Goal: Book appointment/travel/reservation

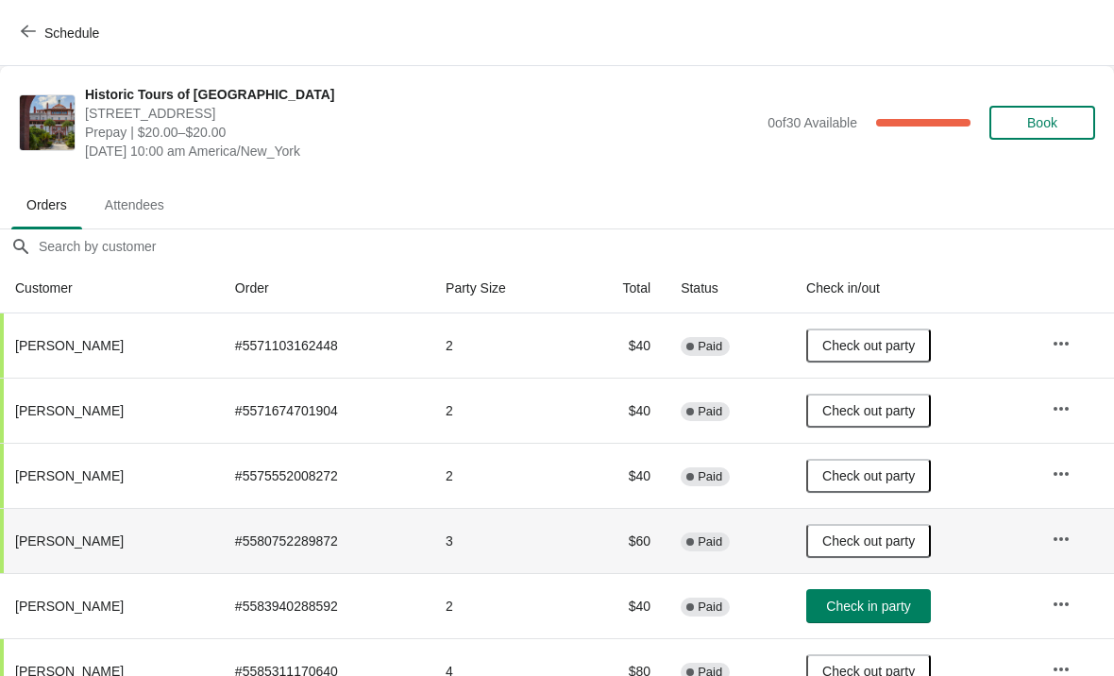
click at [28, 48] on button "Schedule" at bounding box center [61, 33] width 105 height 34
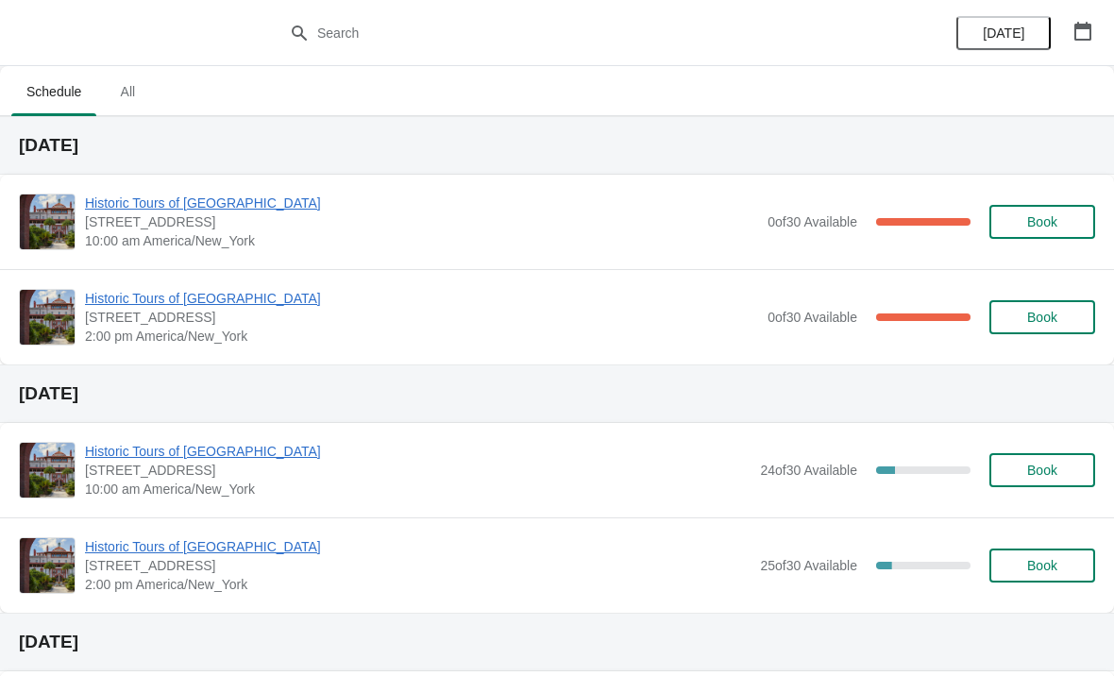
click at [212, 307] on span "Historic Tours of [GEOGRAPHIC_DATA]" at bounding box center [421, 298] width 673 height 19
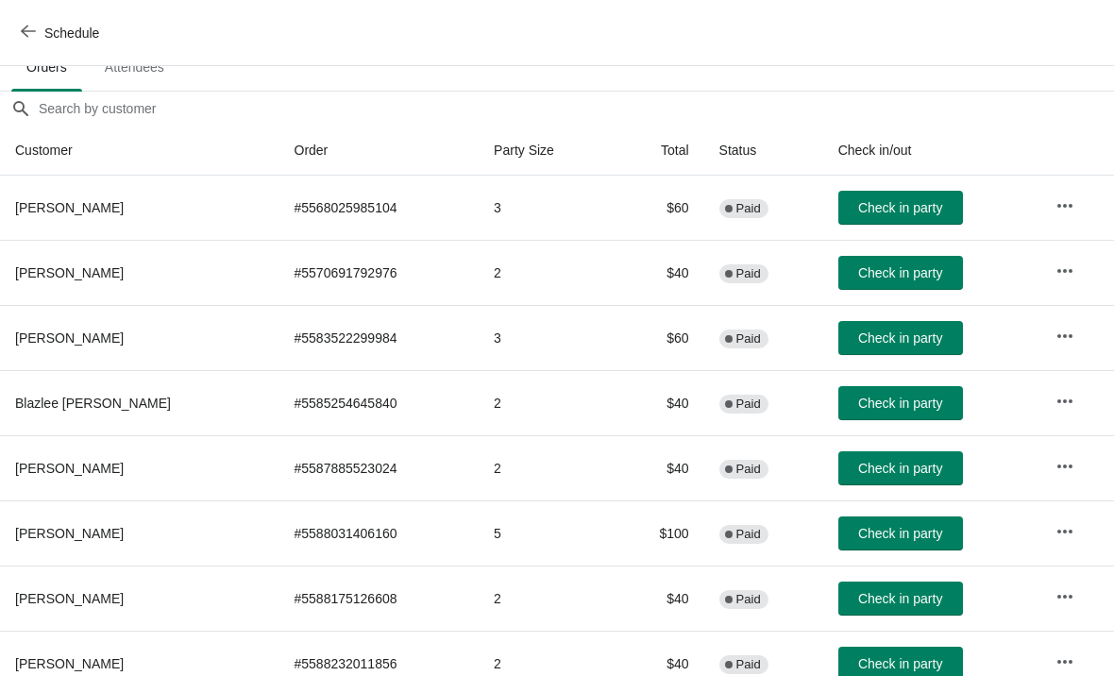
scroll to position [137, 0]
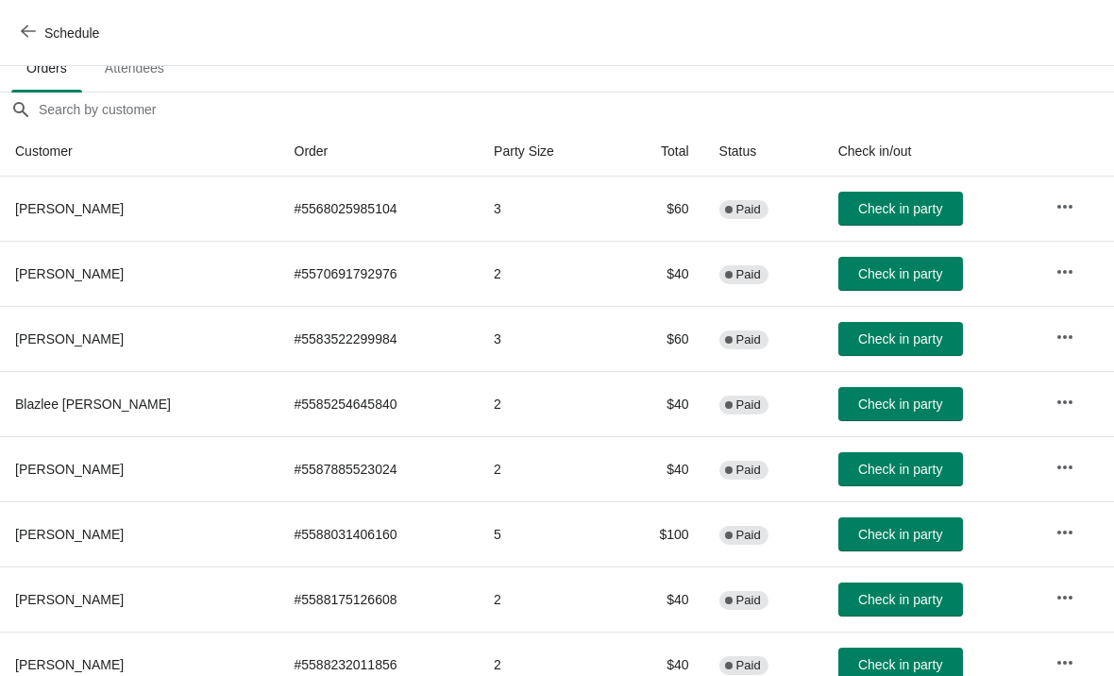
click at [27, 29] on icon "button" at bounding box center [28, 31] width 15 height 15
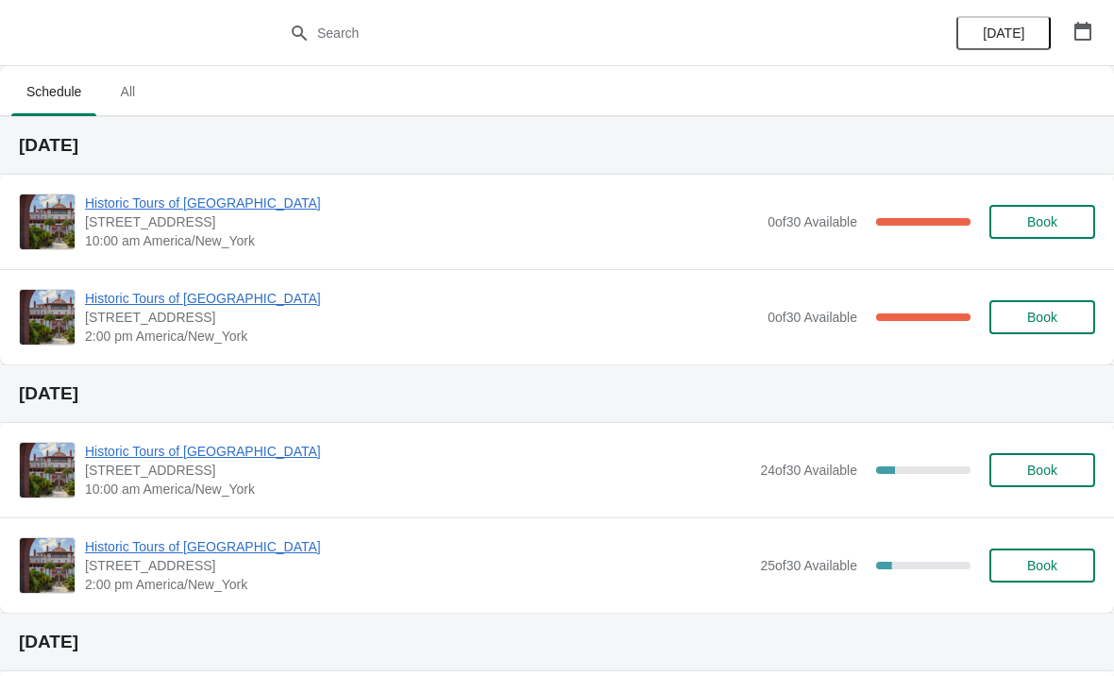
click at [1053, 331] on button "Book" at bounding box center [1042, 317] width 106 height 34
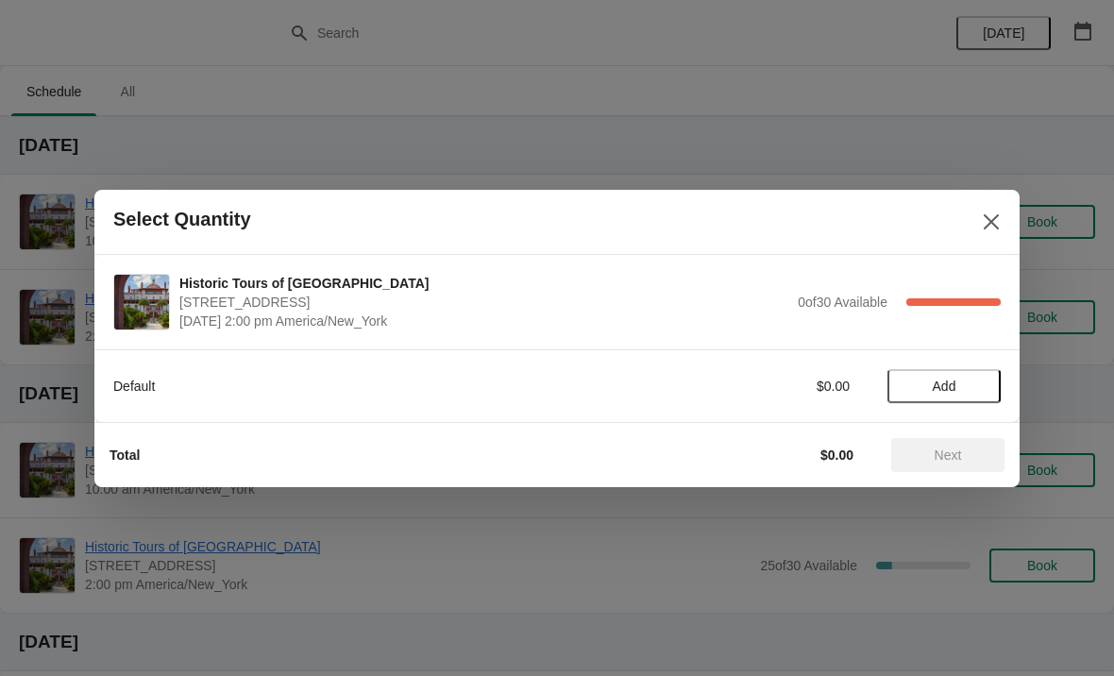
click at [916, 388] on span "Add" at bounding box center [943, 386] width 79 height 15
click at [979, 386] on icon at bounding box center [976, 385] width 7 height 7
click at [968, 462] on span "Next" at bounding box center [947, 454] width 83 height 15
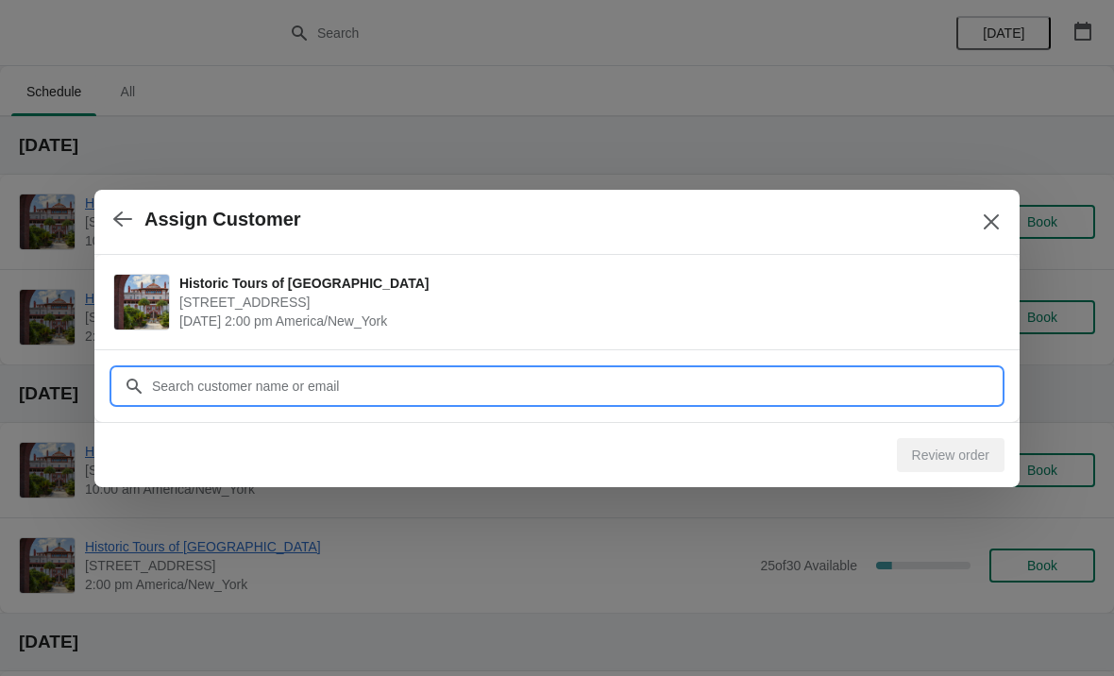
click at [489, 392] on input "Customer" at bounding box center [576, 386] width 850 height 34
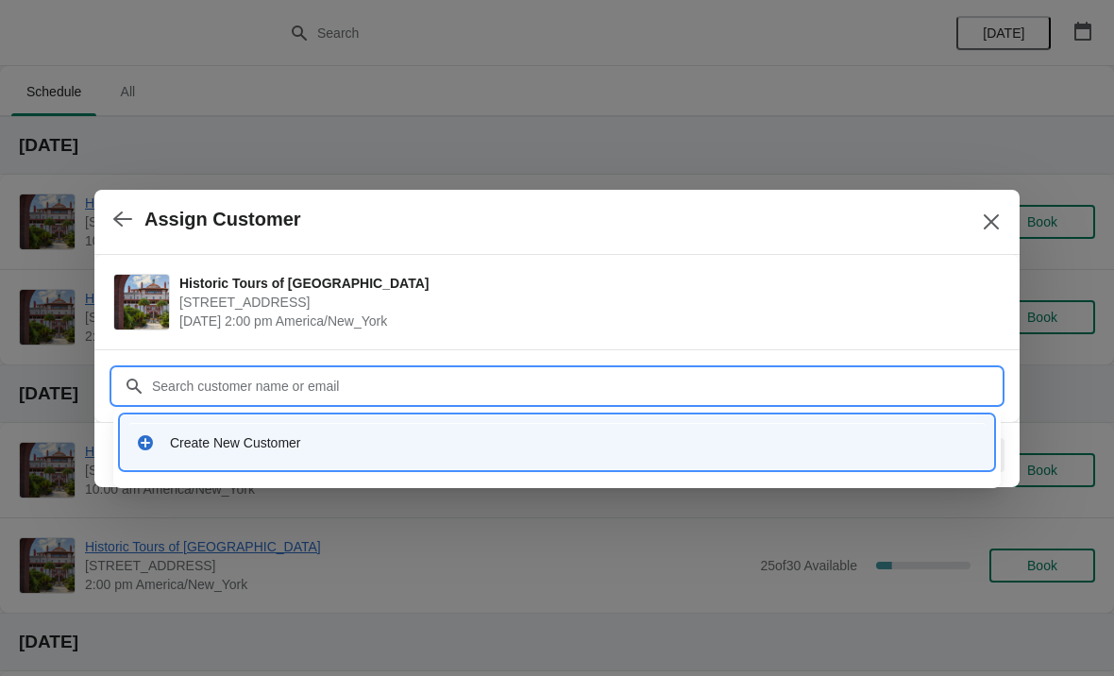
click at [182, 416] on div "Create New Customer" at bounding box center [557, 442] width 872 height 54
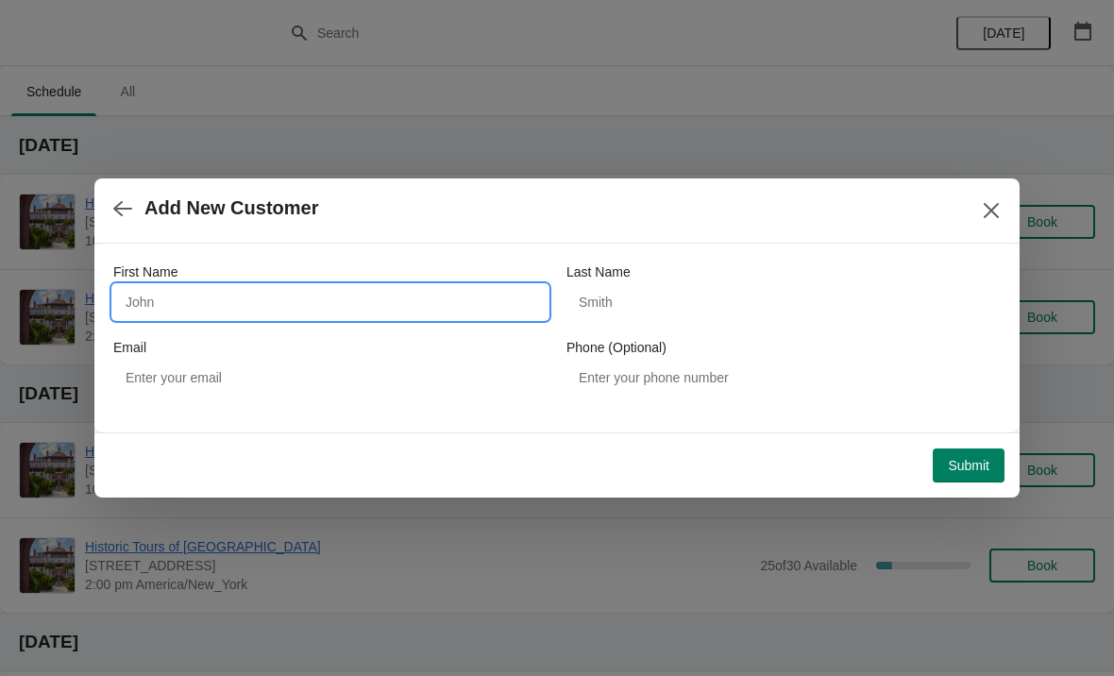
click at [192, 312] on input "First Name" at bounding box center [330, 302] width 434 height 34
click at [974, 228] on div "Add New Customer" at bounding box center [556, 210] width 925 height 65
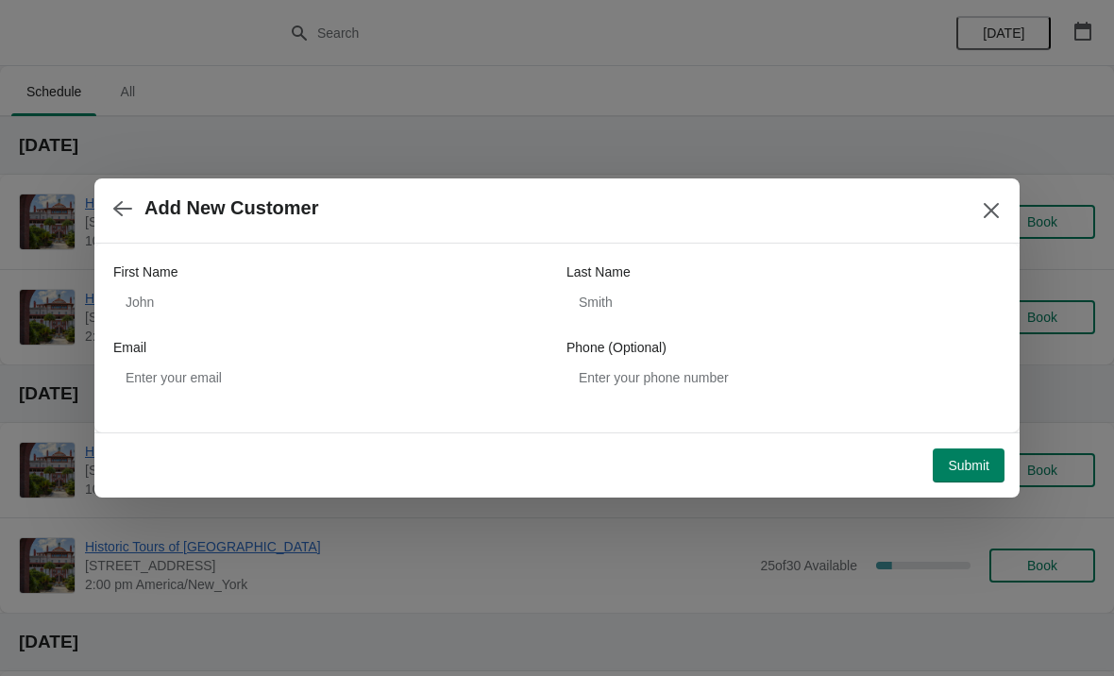
click at [990, 227] on button "Close" at bounding box center [991, 211] width 34 height 34
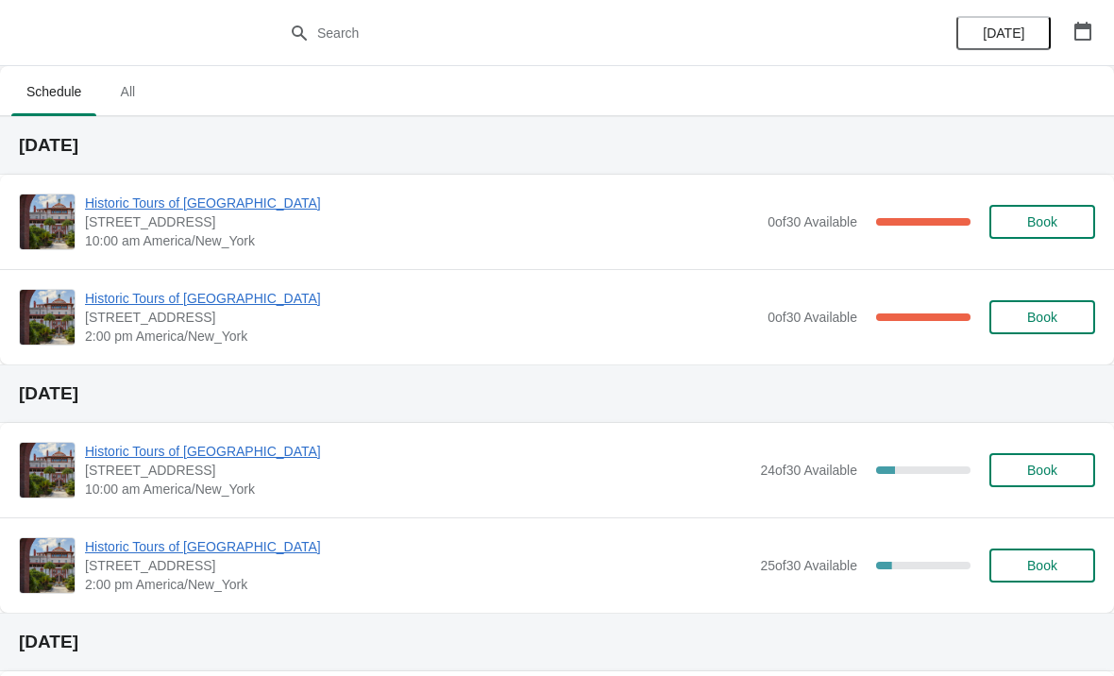
click at [1027, 319] on span "Book" at bounding box center [1042, 317] width 30 height 15
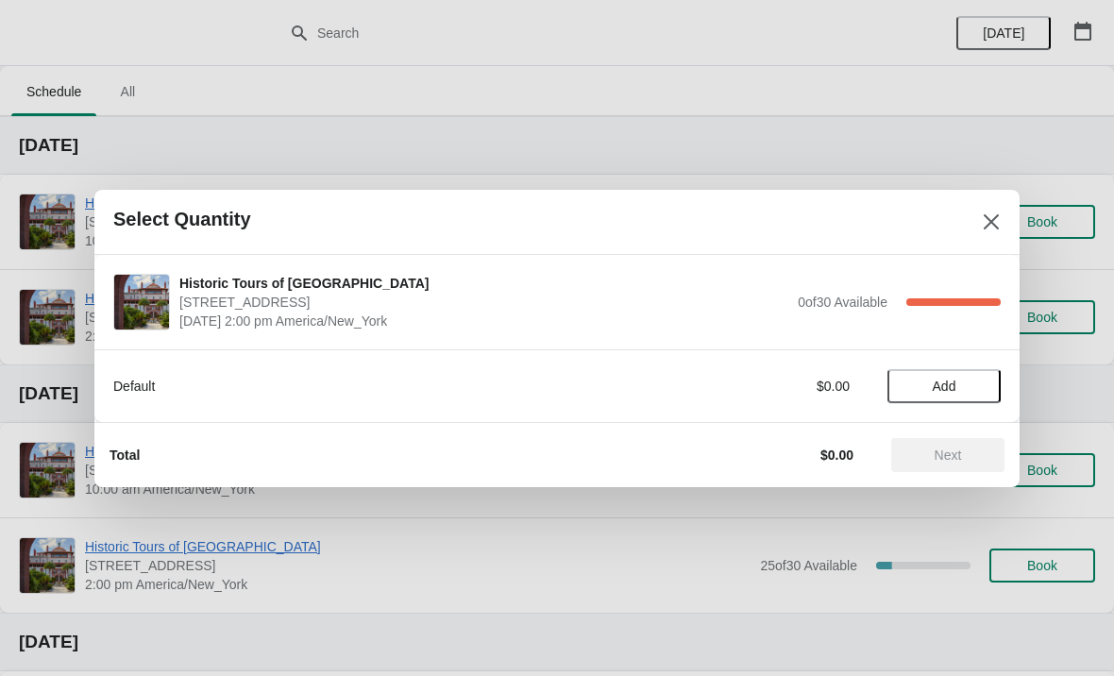
click at [954, 385] on span "Add" at bounding box center [945, 386] width 24 height 15
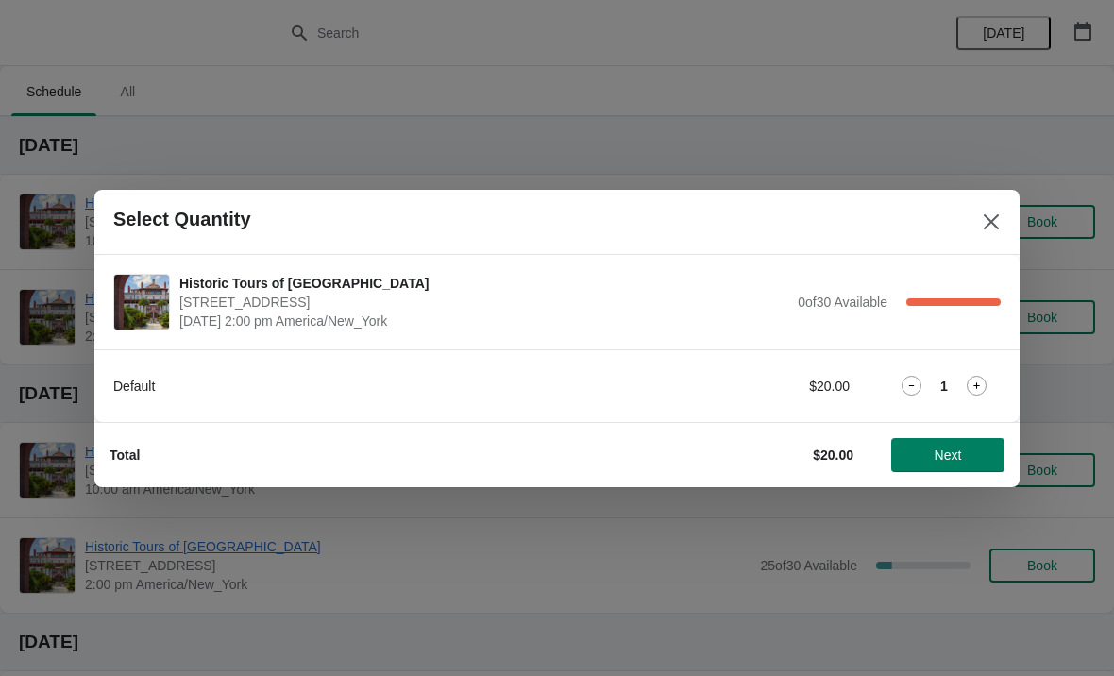
click at [951, 447] on span "Next" at bounding box center [948, 454] width 27 height 15
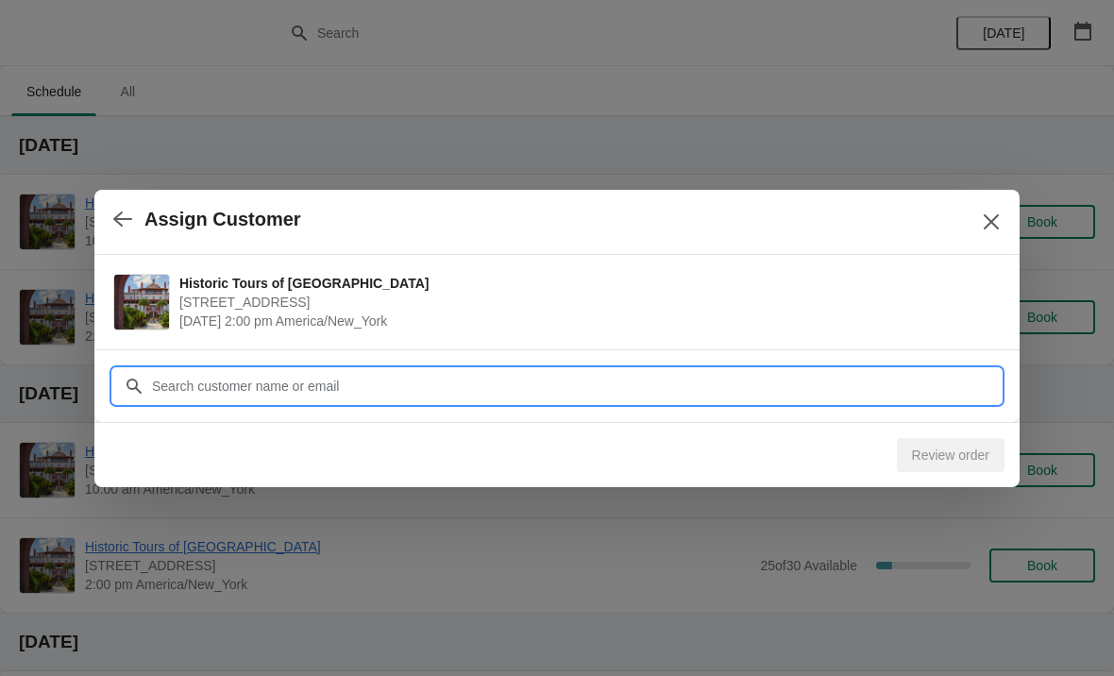
click at [872, 369] on input "Customer" at bounding box center [576, 386] width 850 height 34
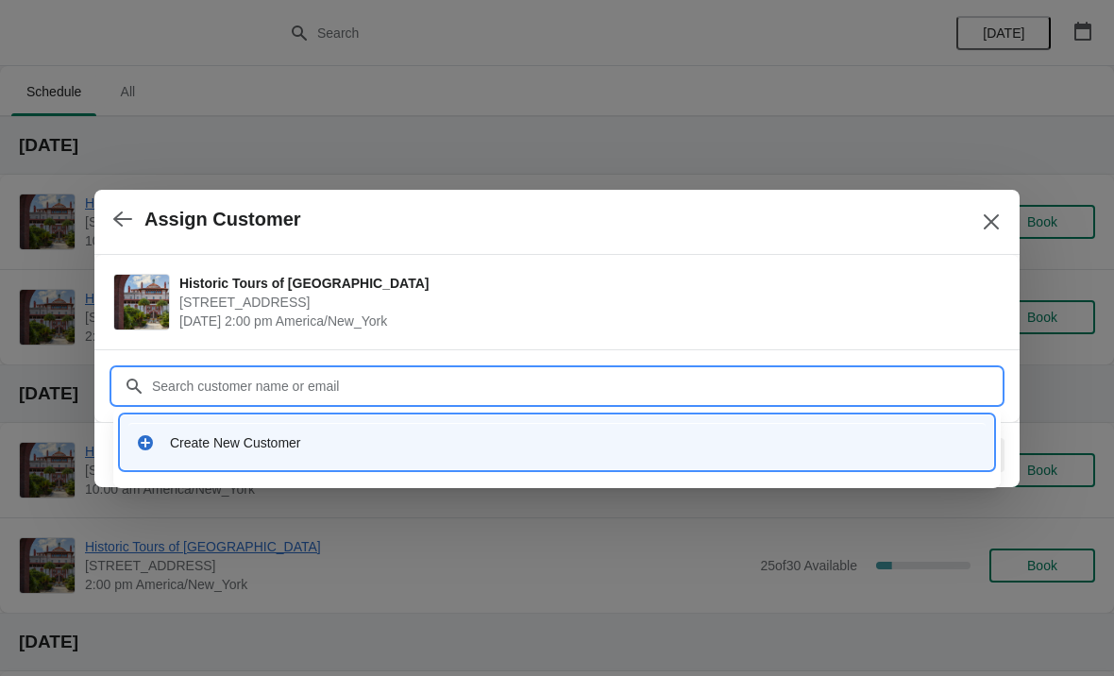
click at [189, 420] on div "Create New Customer" at bounding box center [557, 442] width 872 height 54
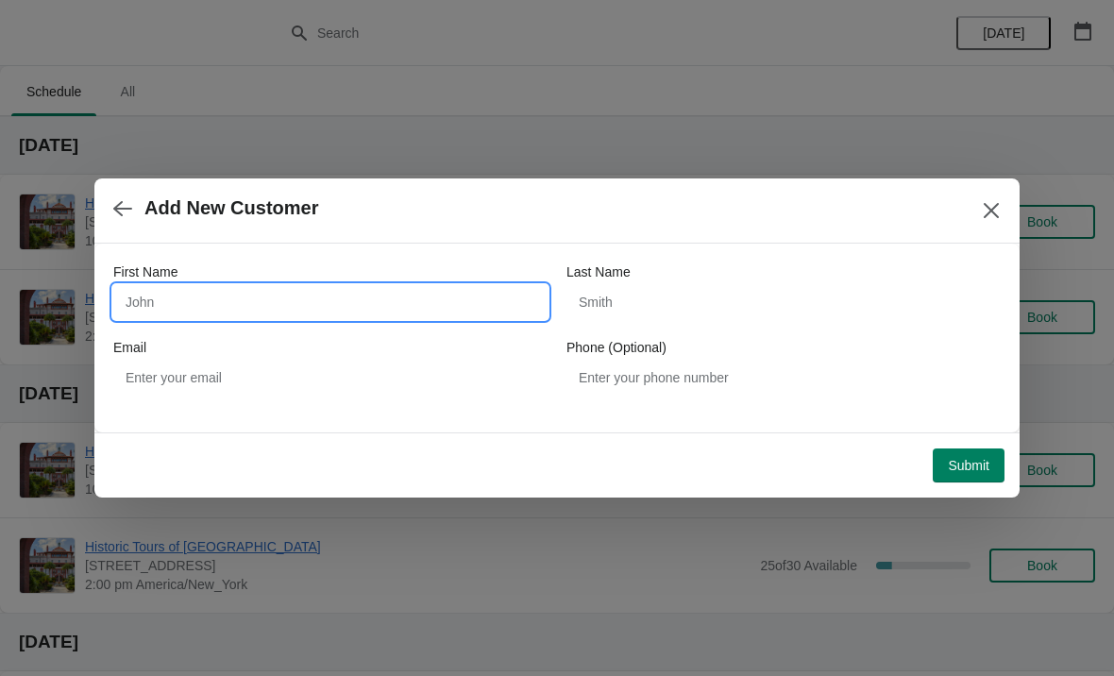
click at [162, 296] on input "First Name" at bounding box center [330, 302] width 434 height 34
type input "Angela"
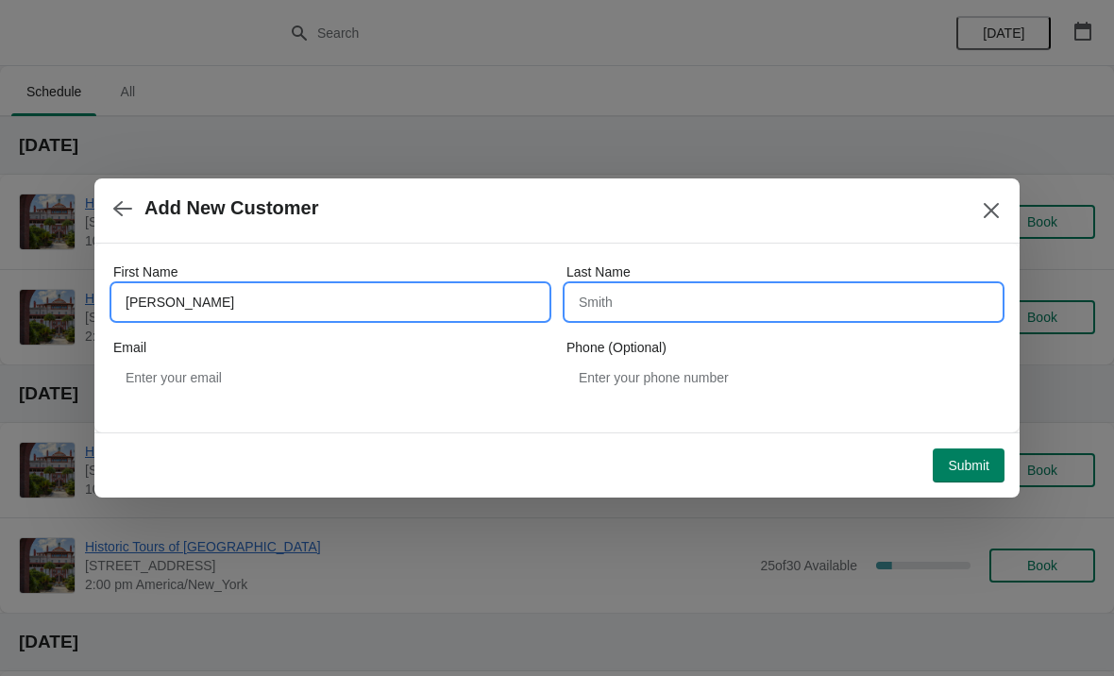
click at [762, 311] on input "Last Name" at bounding box center [783, 302] width 434 height 34
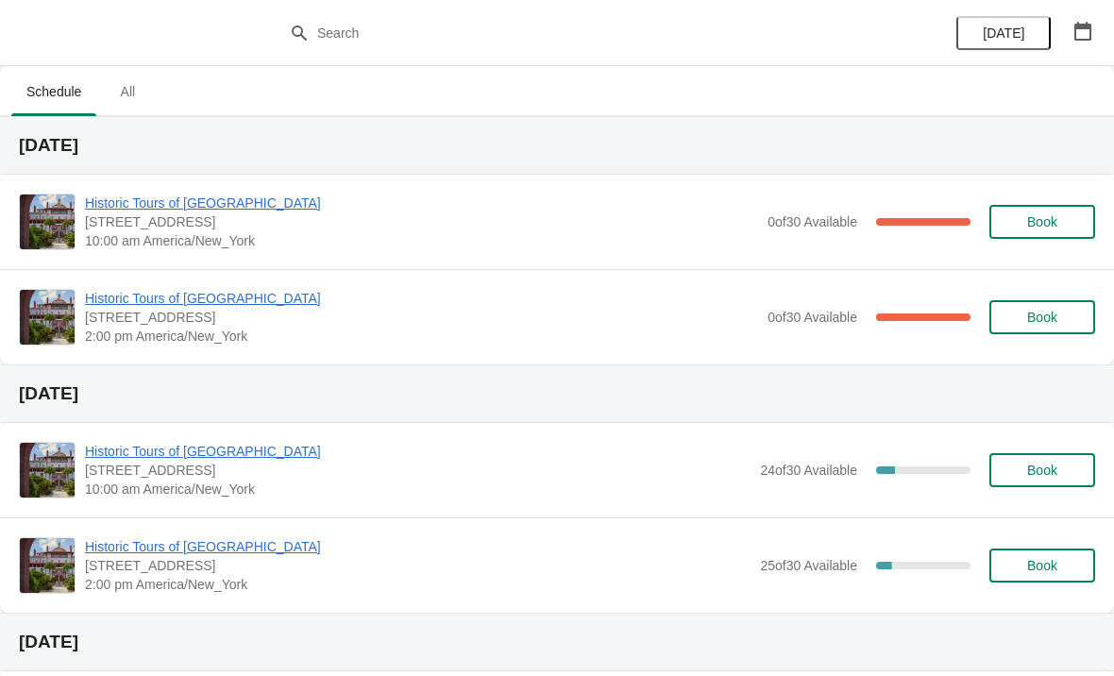
click at [1042, 308] on button "Book" at bounding box center [1042, 317] width 106 height 34
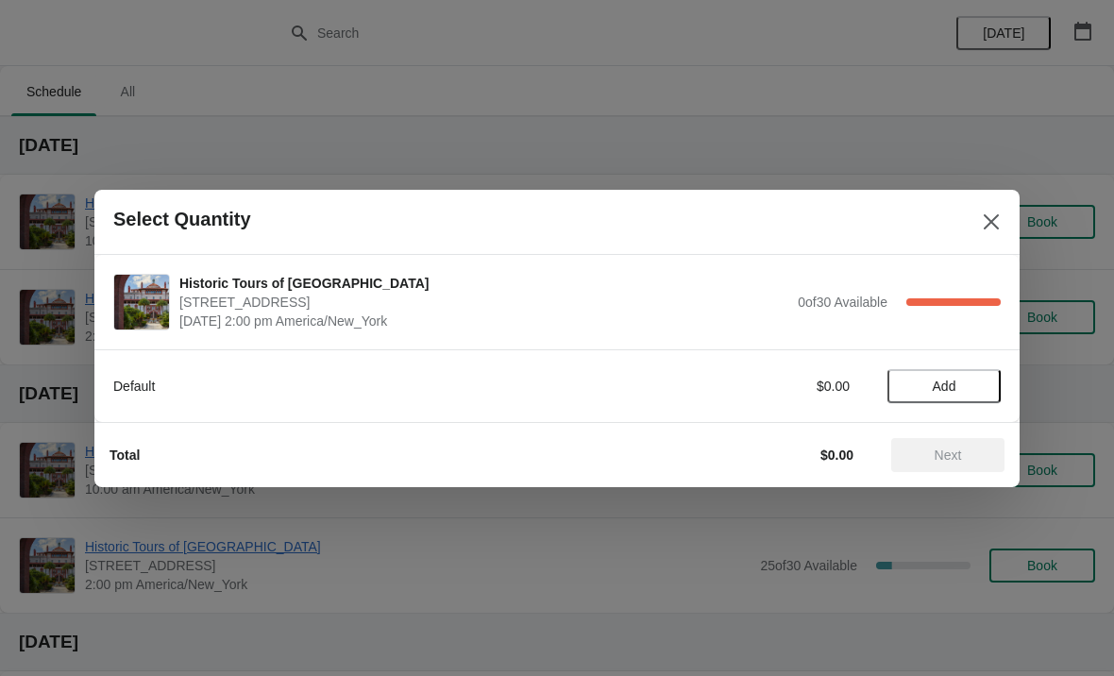
click at [962, 381] on span "Add" at bounding box center [943, 386] width 79 height 15
click at [892, 468] on button "Next" at bounding box center [947, 455] width 113 height 34
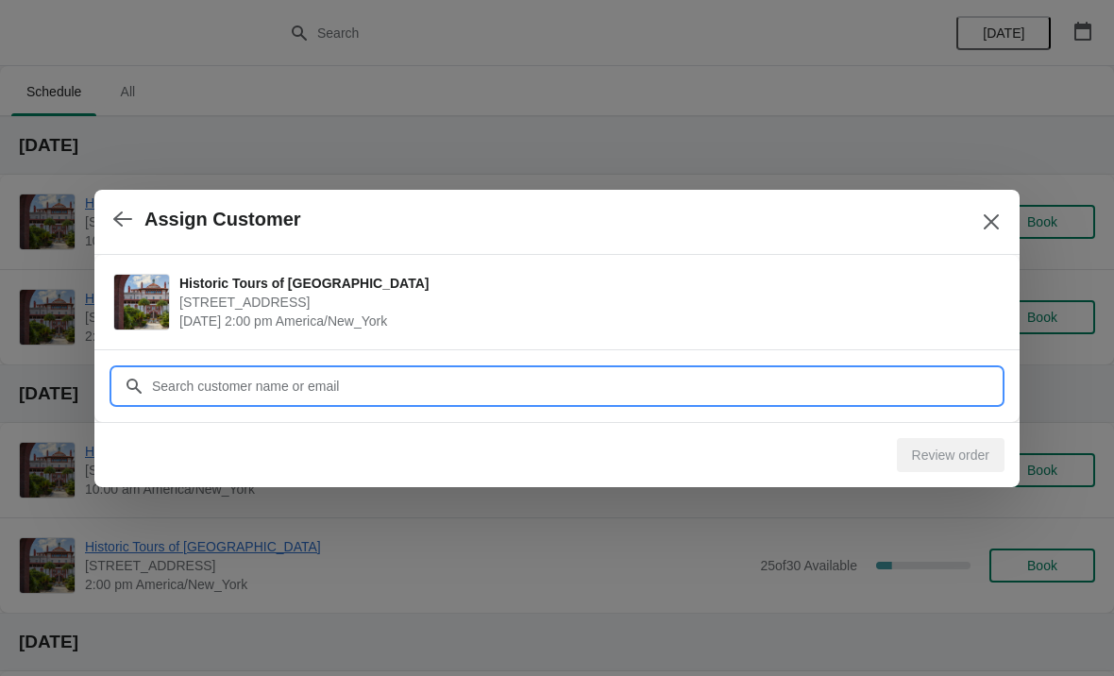
click at [894, 386] on input "Customer" at bounding box center [576, 386] width 850 height 34
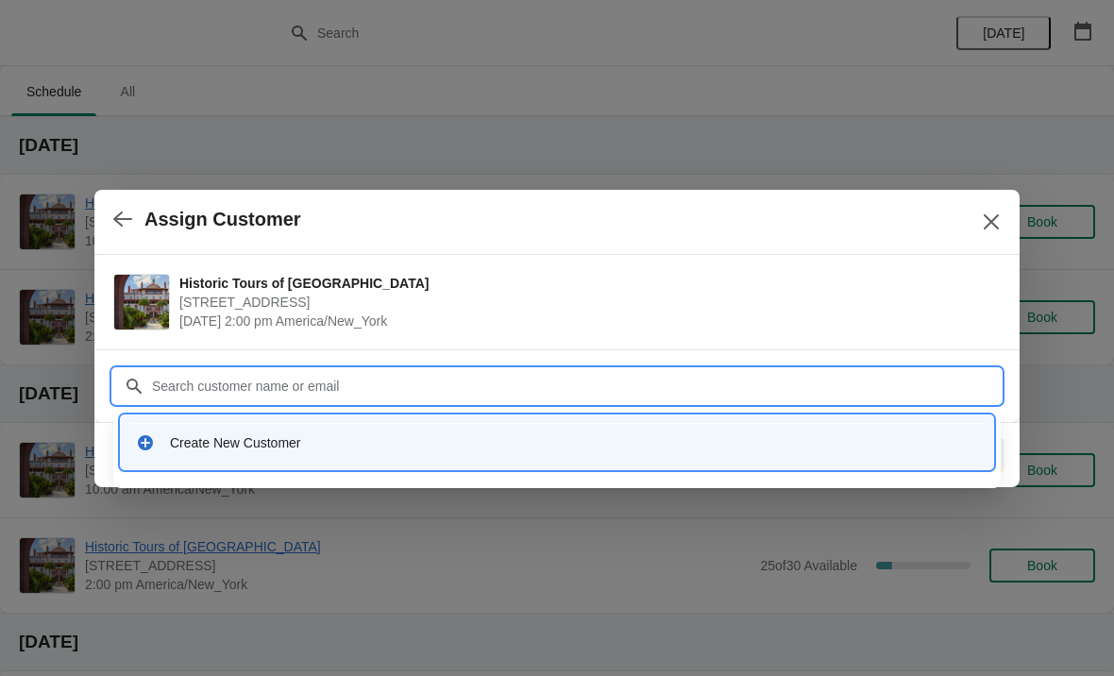
click at [189, 426] on div "Create New Customer" at bounding box center [556, 442] width 857 height 39
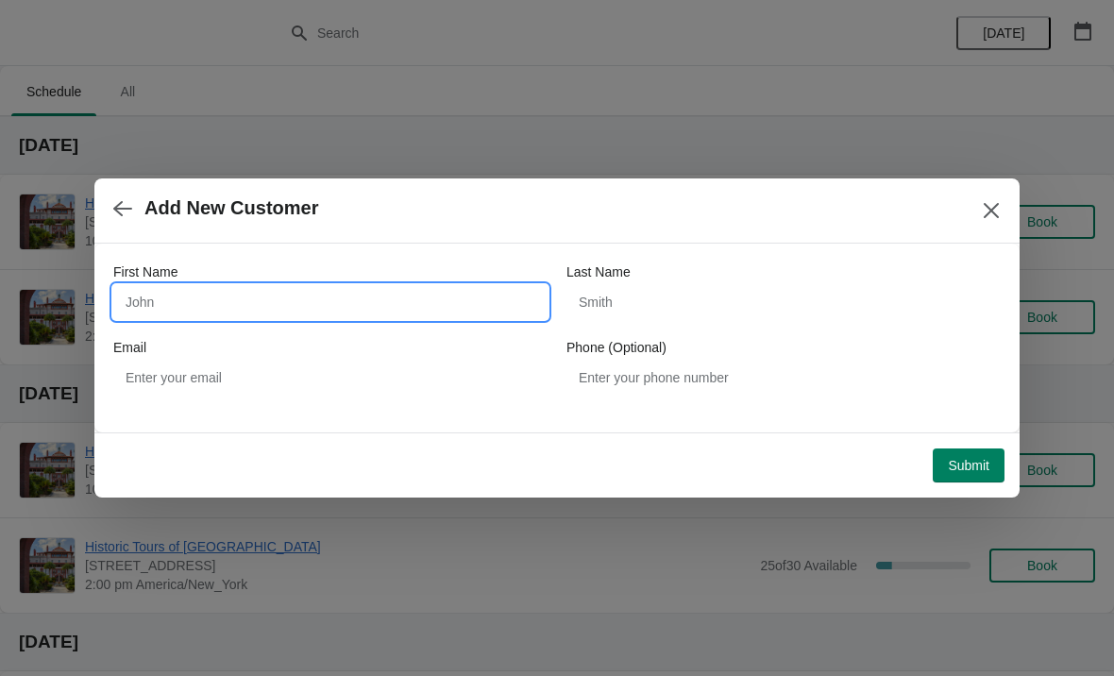
click at [183, 292] on input "First Name" at bounding box center [330, 302] width 434 height 34
type input "R"
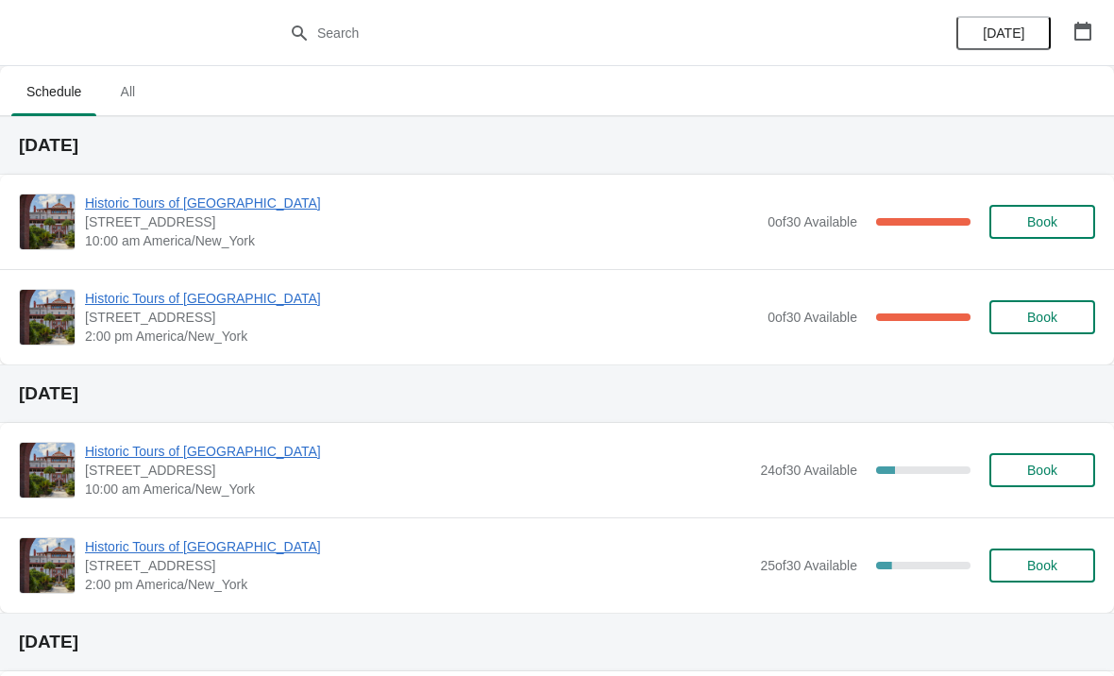
click at [120, 207] on span "Historic Tours of [GEOGRAPHIC_DATA]" at bounding box center [421, 203] width 673 height 19
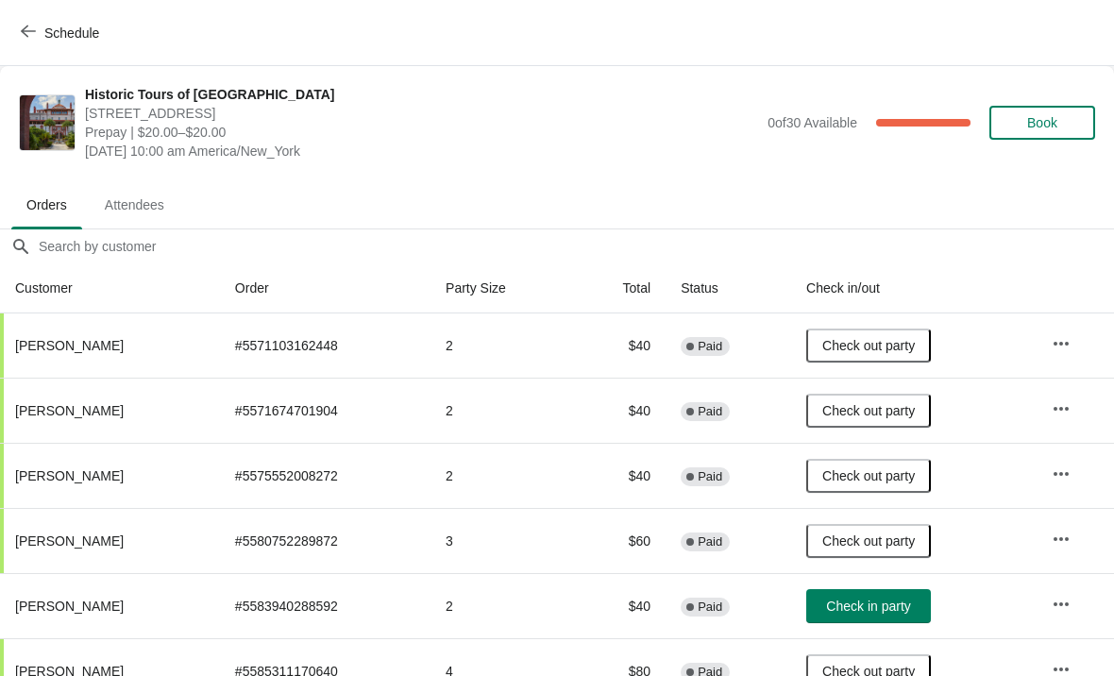
click at [45, 25] on span "Schedule" at bounding box center [71, 32] width 55 height 15
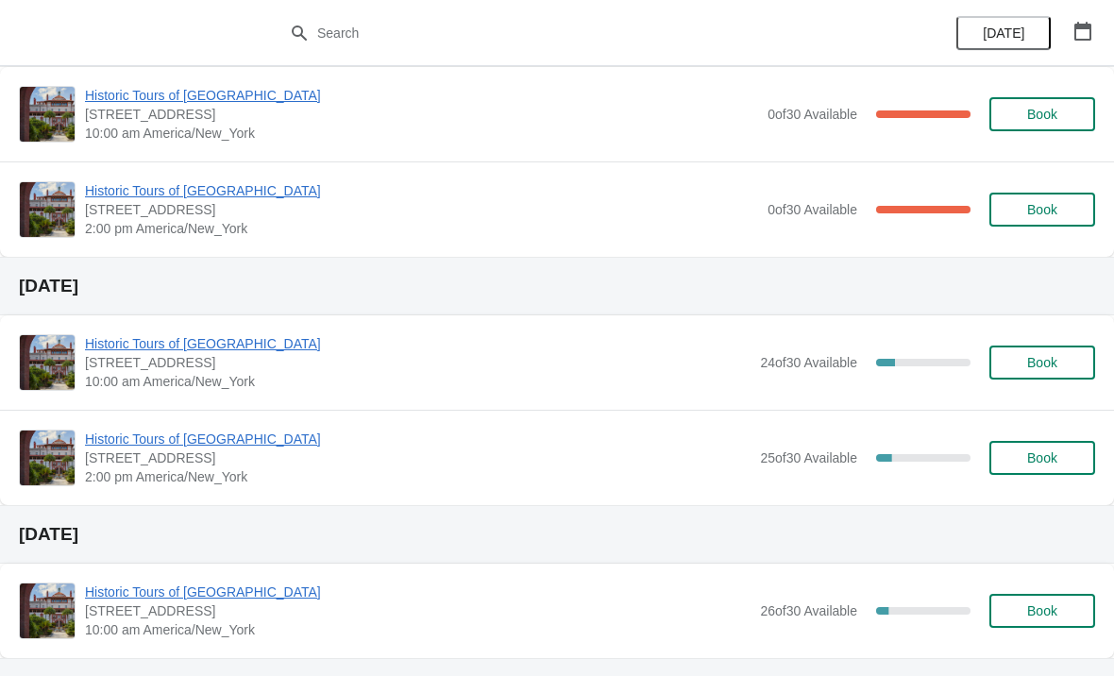
scroll to position [121, 0]
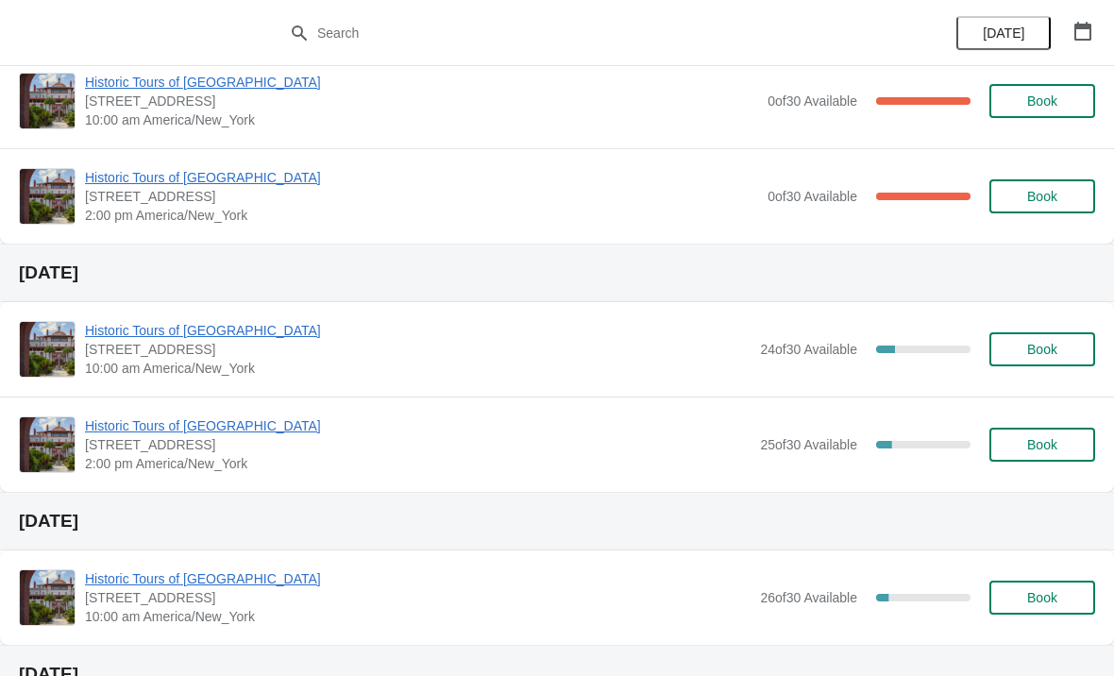
click at [1004, 358] on button "Book" at bounding box center [1042, 349] width 106 height 34
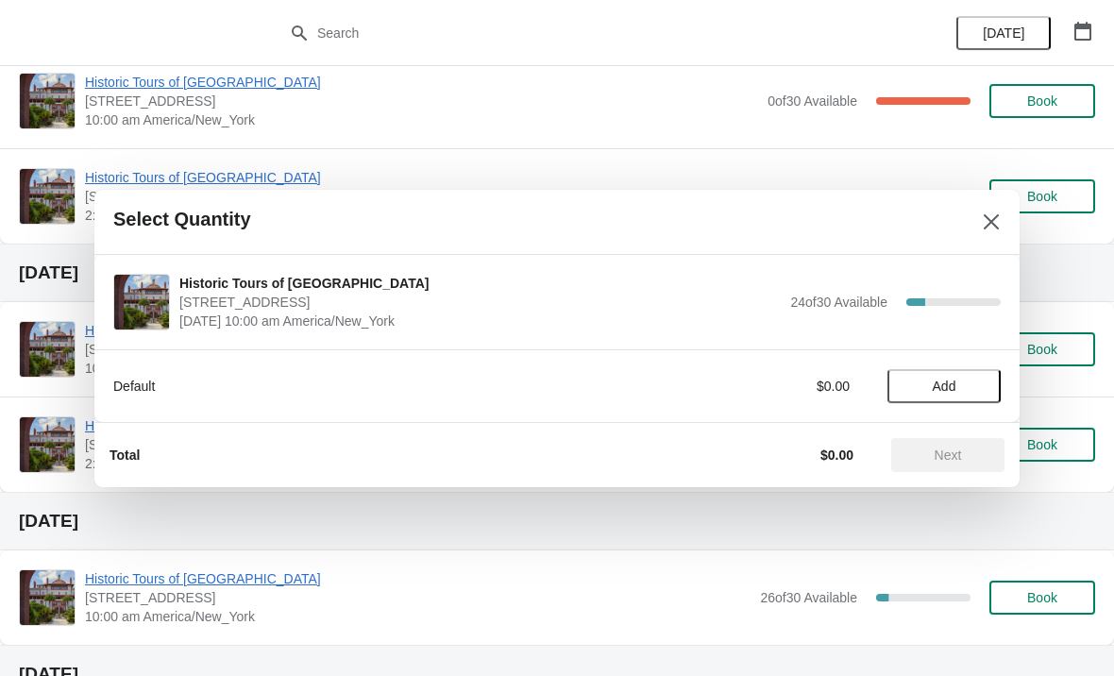
click at [911, 374] on button "Add" at bounding box center [943, 386] width 113 height 34
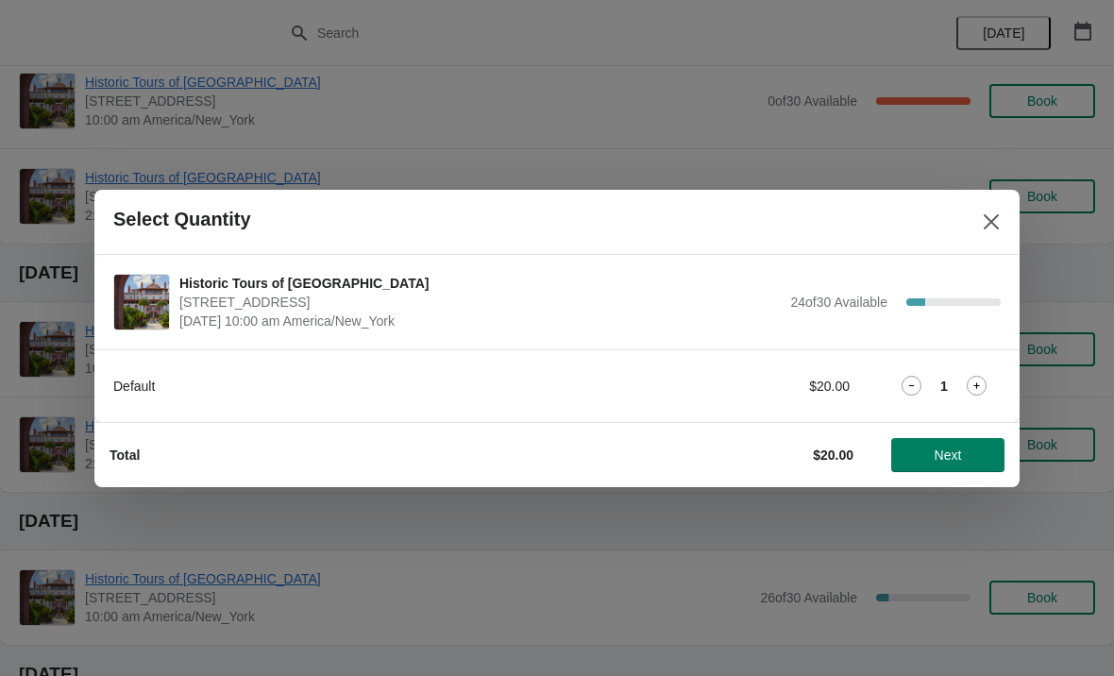
click at [951, 464] on button "Next" at bounding box center [947, 455] width 113 height 34
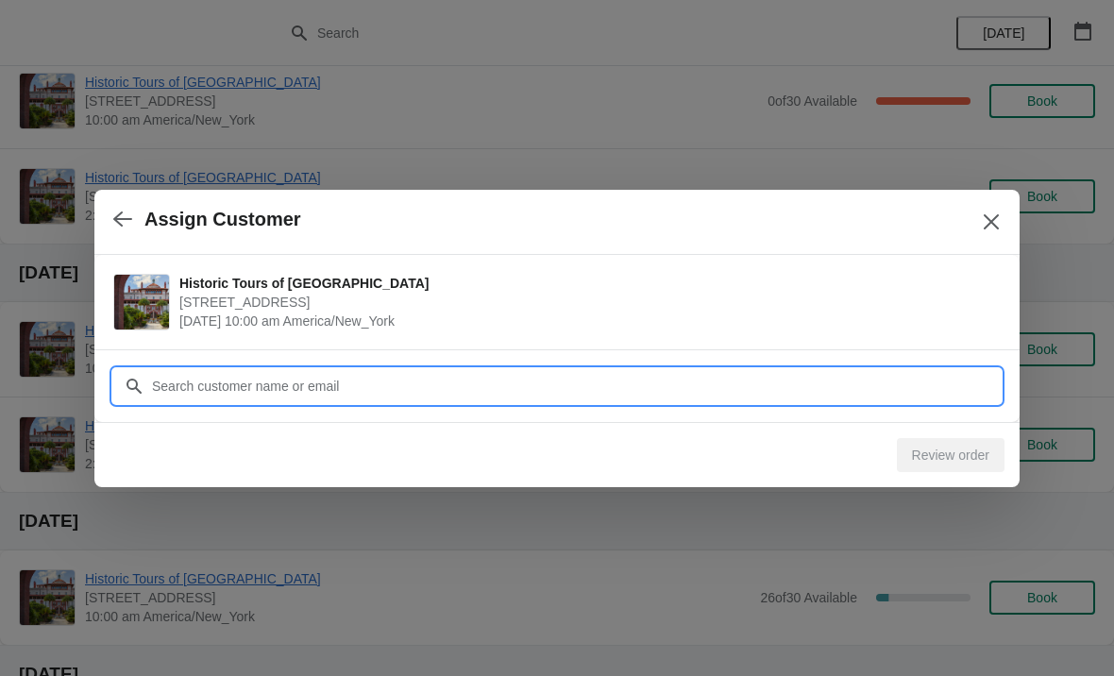
click at [244, 388] on input "Customer" at bounding box center [576, 386] width 850 height 34
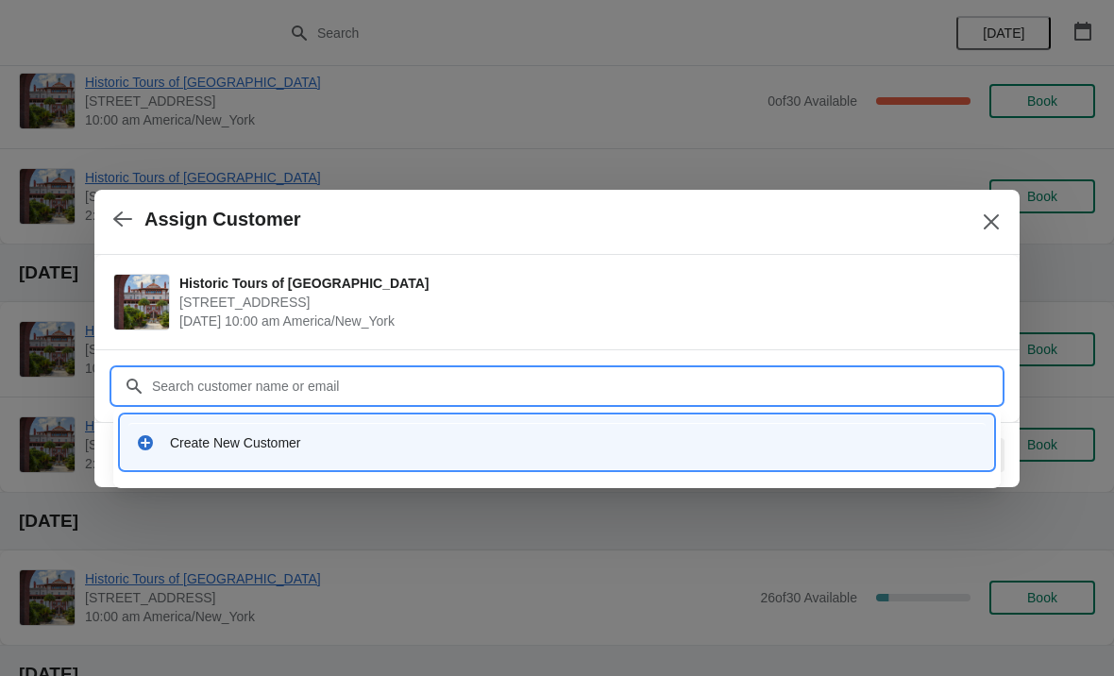
click at [228, 442] on div "Create New Customer" at bounding box center [574, 442] width 808 height 19
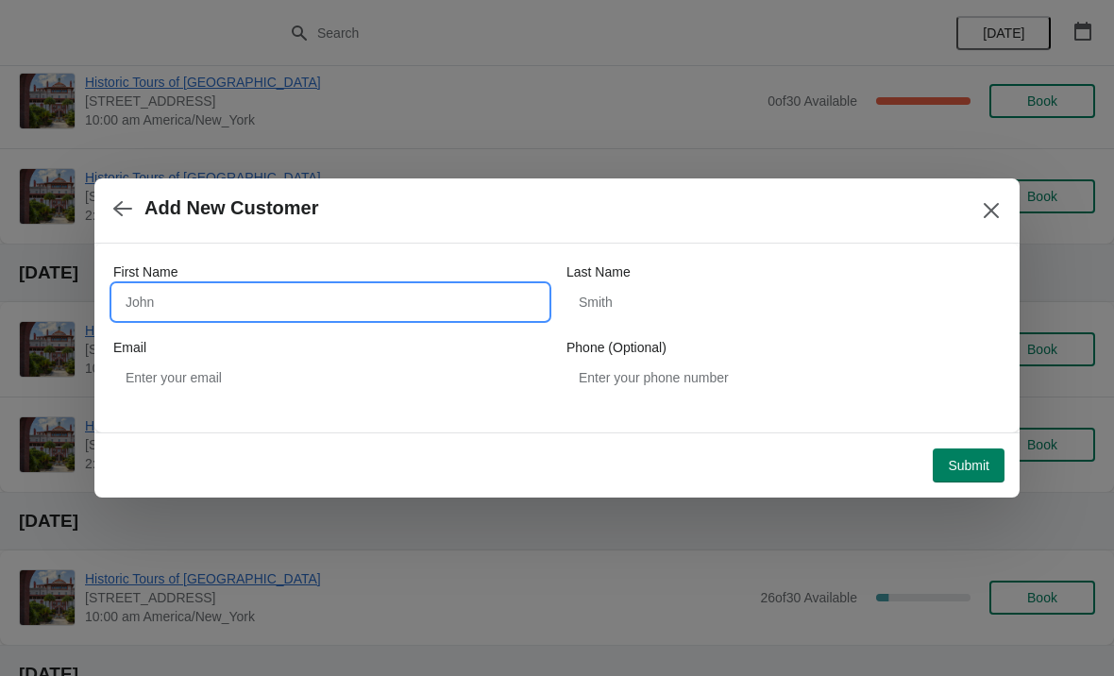
click at [174, 294] on input "First Name" at bounding box center [330, 302] width 434 height 34
type input "Carol"
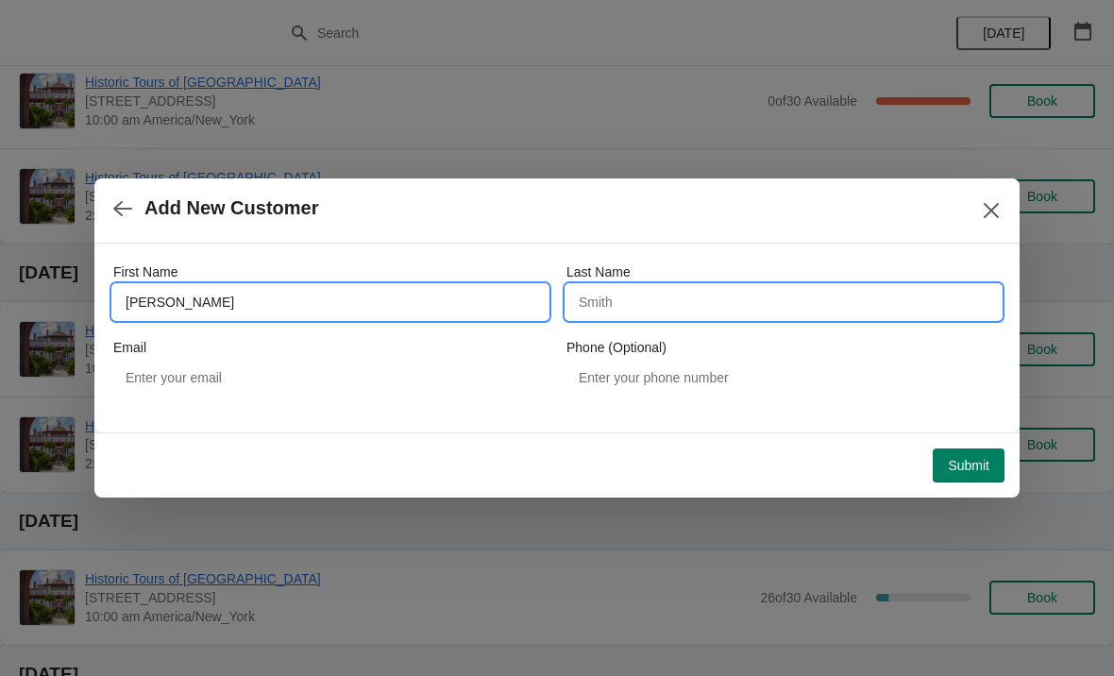
click at [617, 306] on input "Last Name" at bounding box center [783, 302] width 434 height 34
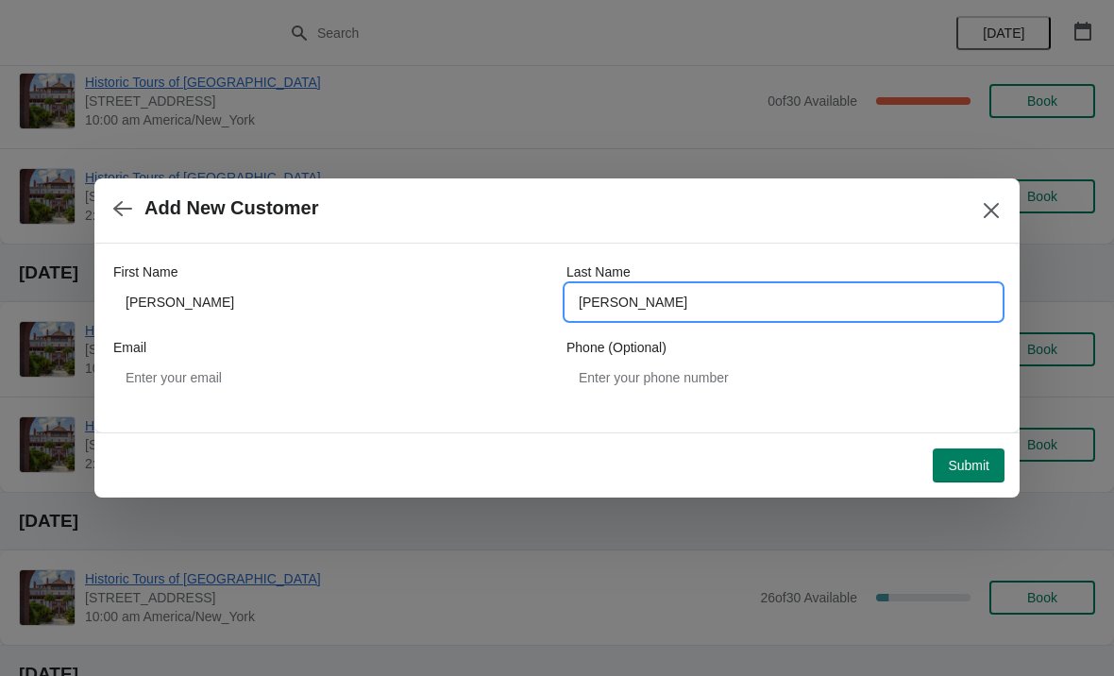
type input "Kerry"
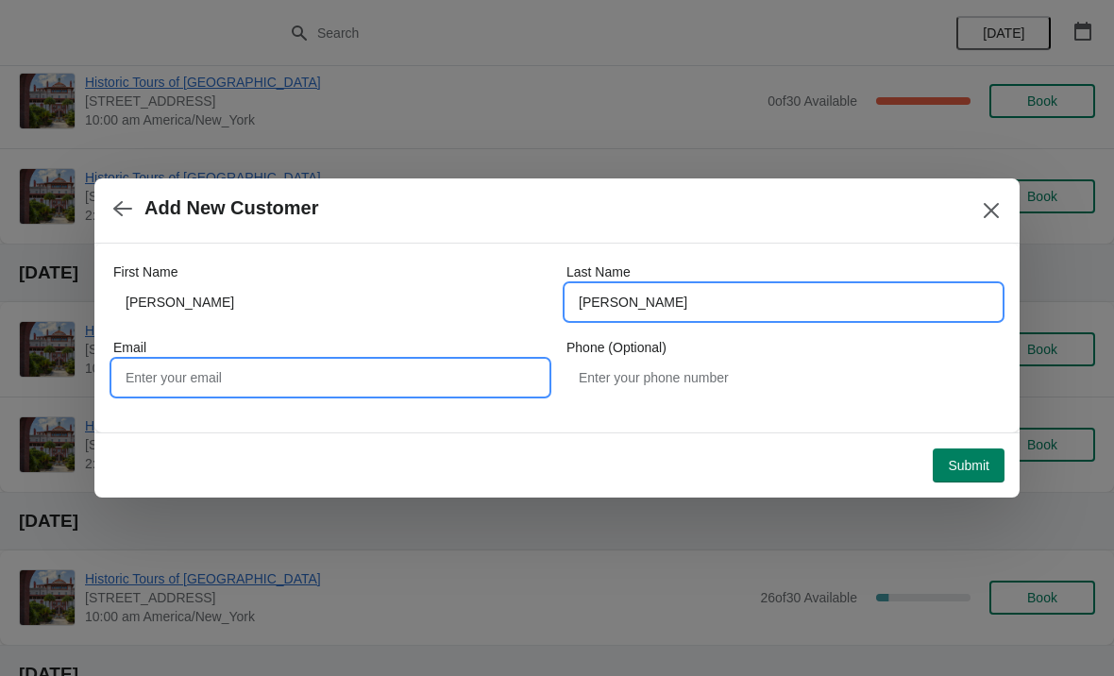
click at [170, 374] on input "Email" at bounding box center [330, 378] width 434 height 34
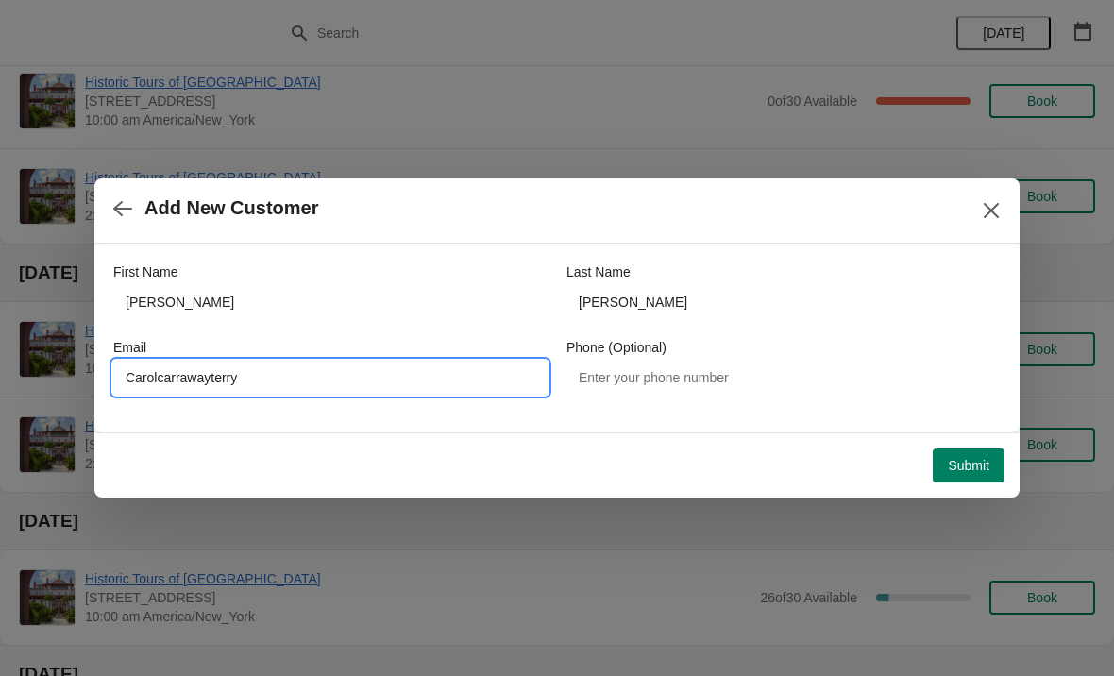
type input "Carolcarrawayterry"
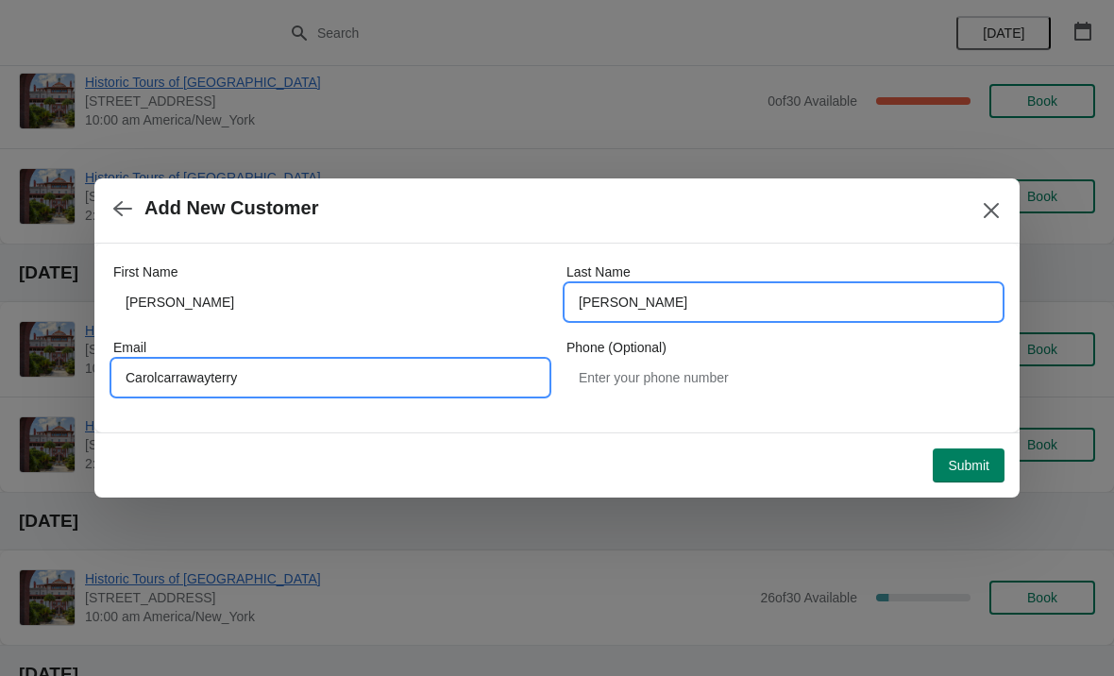
click at [642, 295] on input "Kerry" at bounding box center [783, 302] width 434 height 34
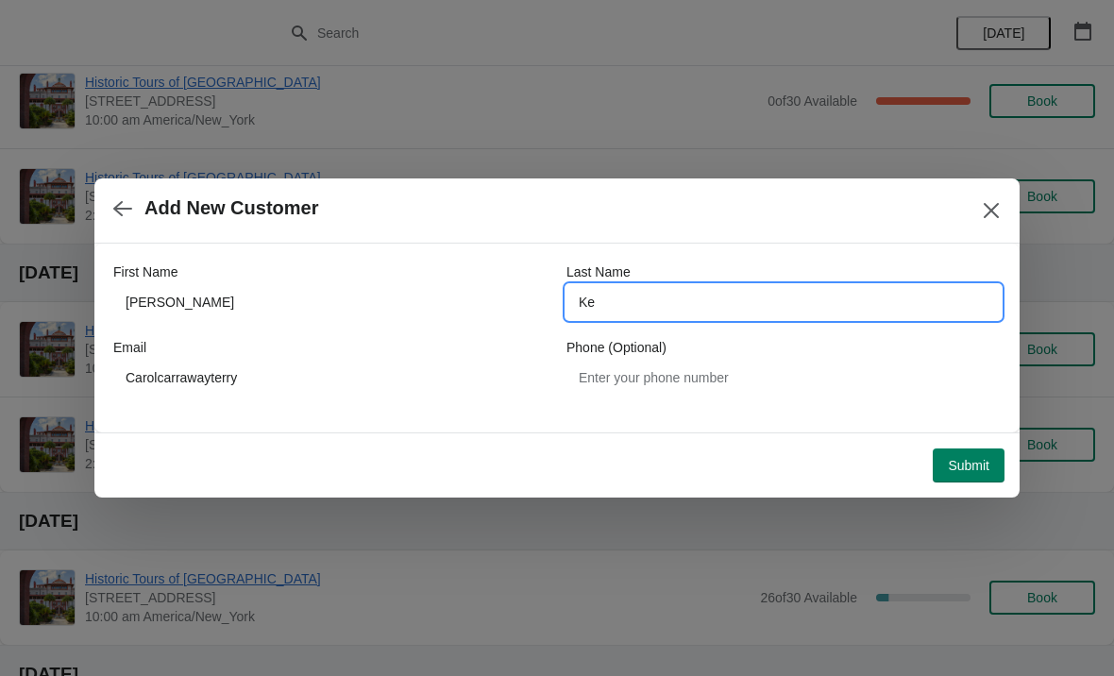
type input "K"
type input "Terry"
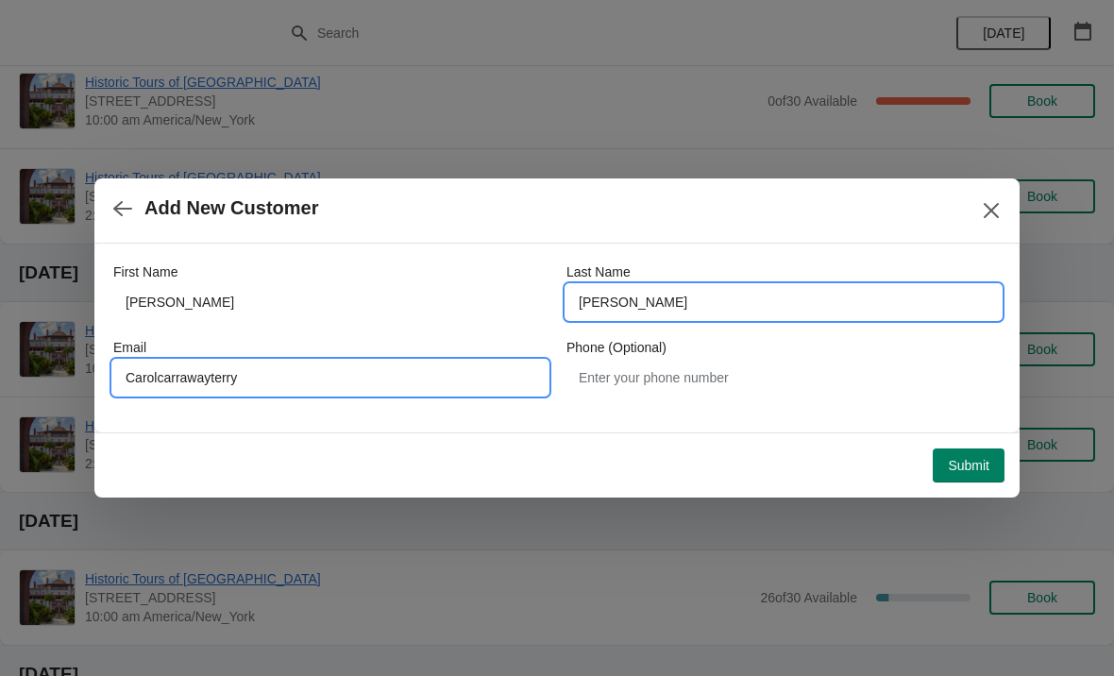
click at [312, 386] on input "Carolcarrawayterry" at bounding box center [330, 378] width 434 height 34
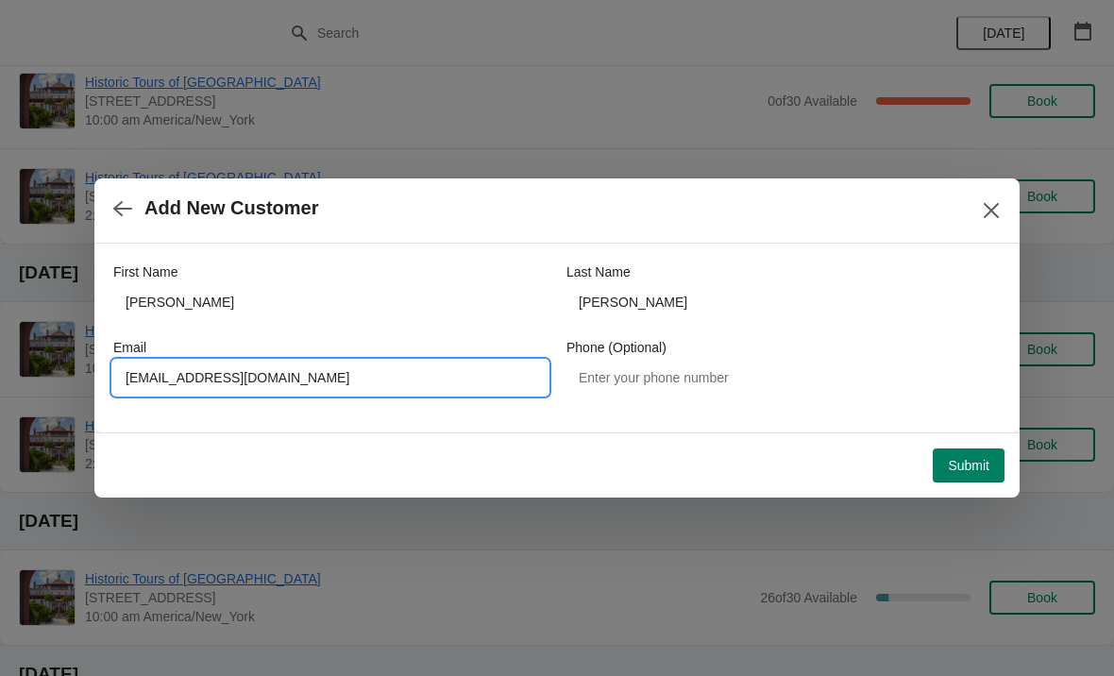
type input "Carolcarrawayterry@gmail.com"
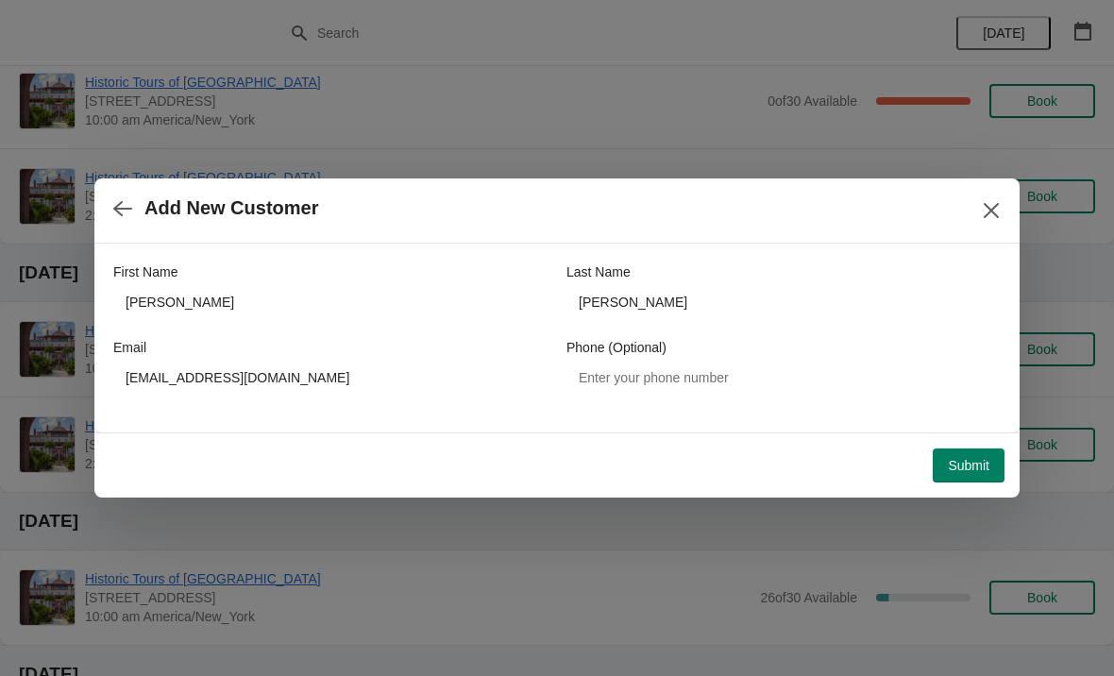
click at [958, 480] on button "Submit" at bounding box center [969, 465] width 72 height 34
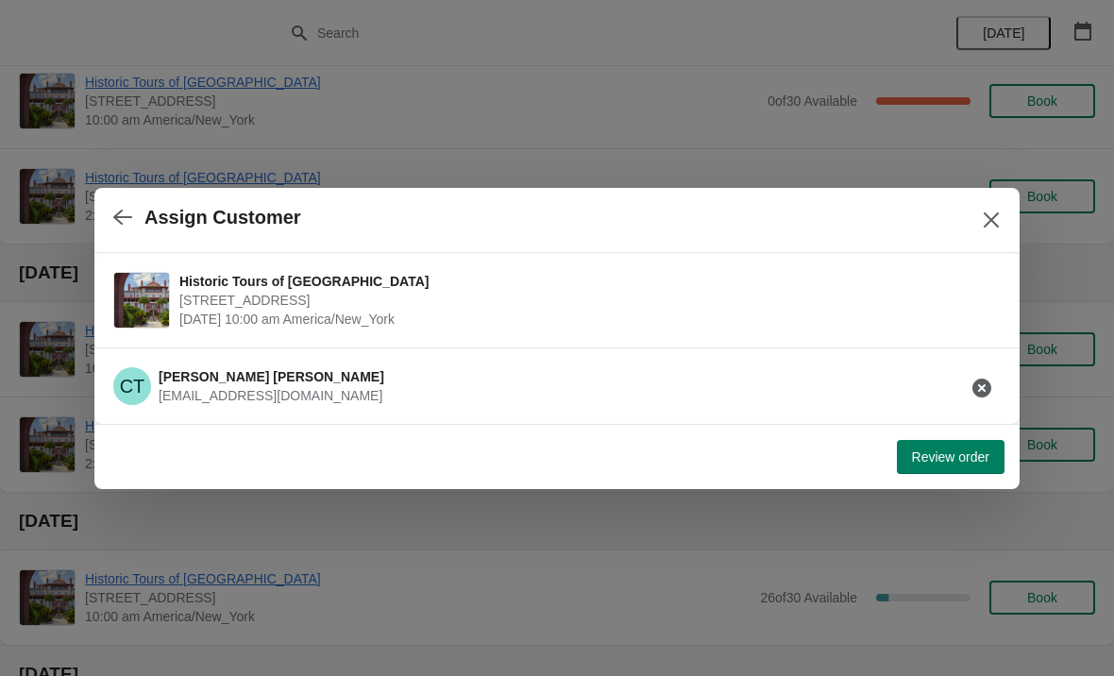
click at [957, 450] on span "Review order" at bounding box center [950, 456] width 77 height 15
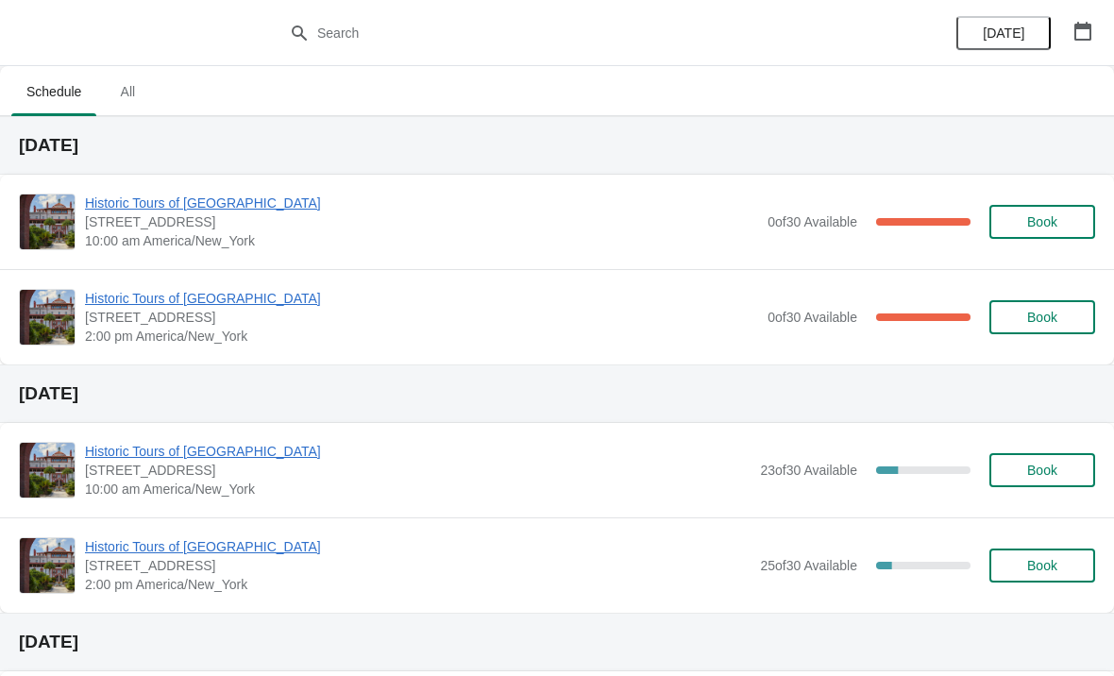
click at [1017, 235] on button "Book" at bounding box center [1042, 222] width 106 height 34
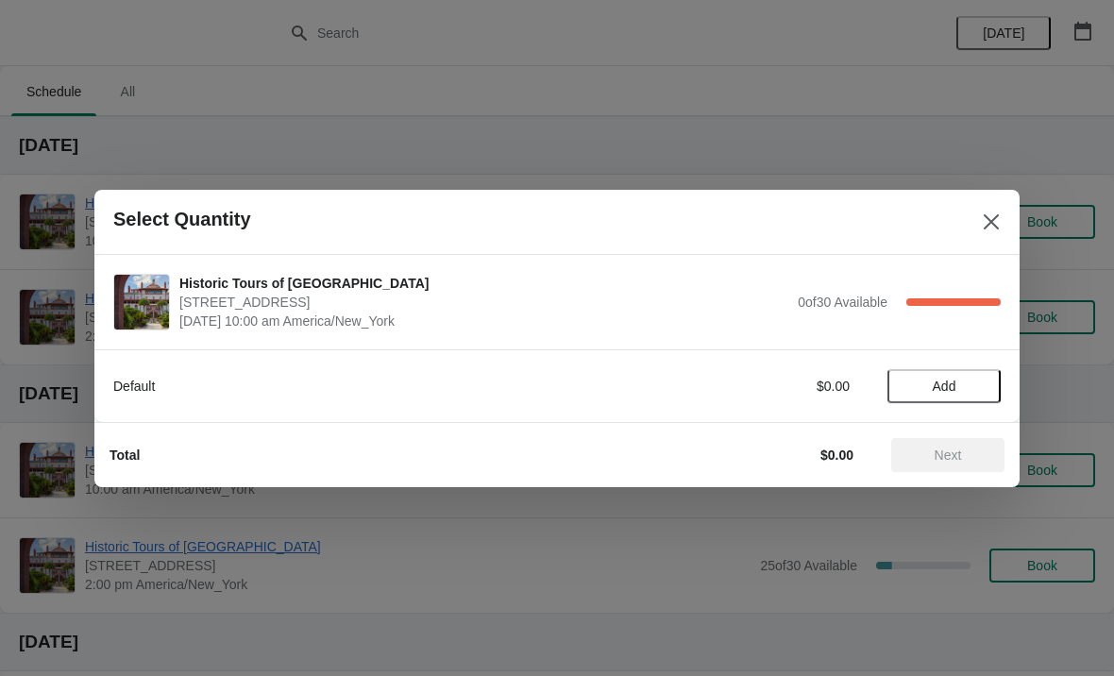
click at [920, 401] on button "Add" at bounding box center [943, 386] width 113 height 34
click at [948, 454] on span "Next" at bounding box center [948, 454] width 27 height 15
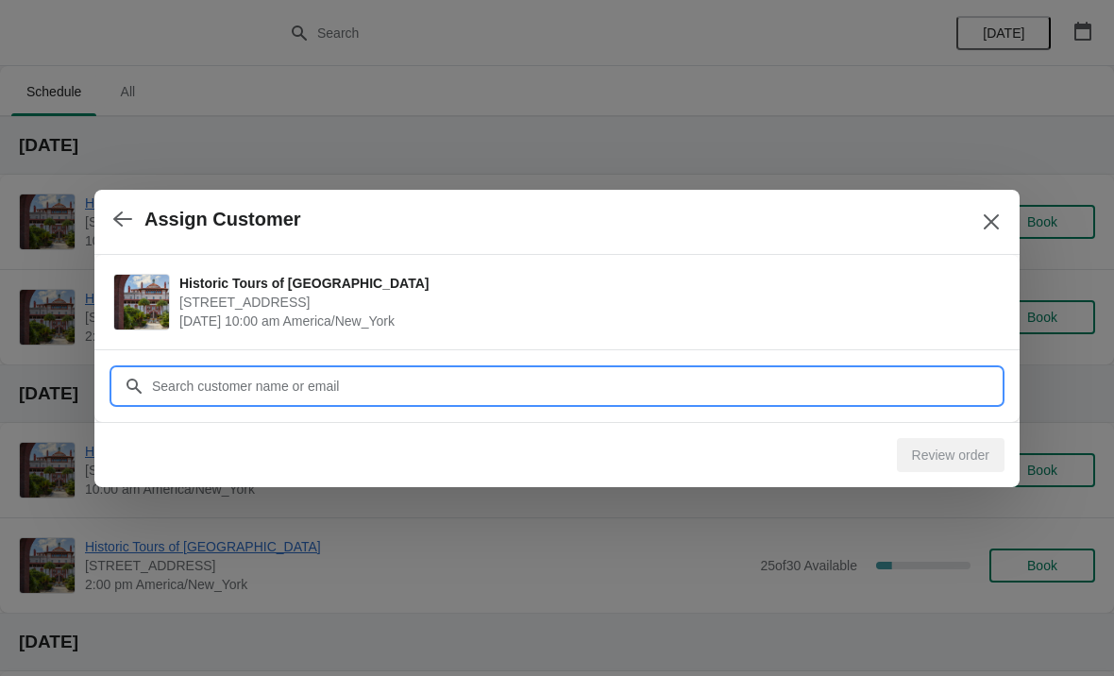
click at [157, 384] on input "Customer" at bounding box center [576, 386] width 850 height 34
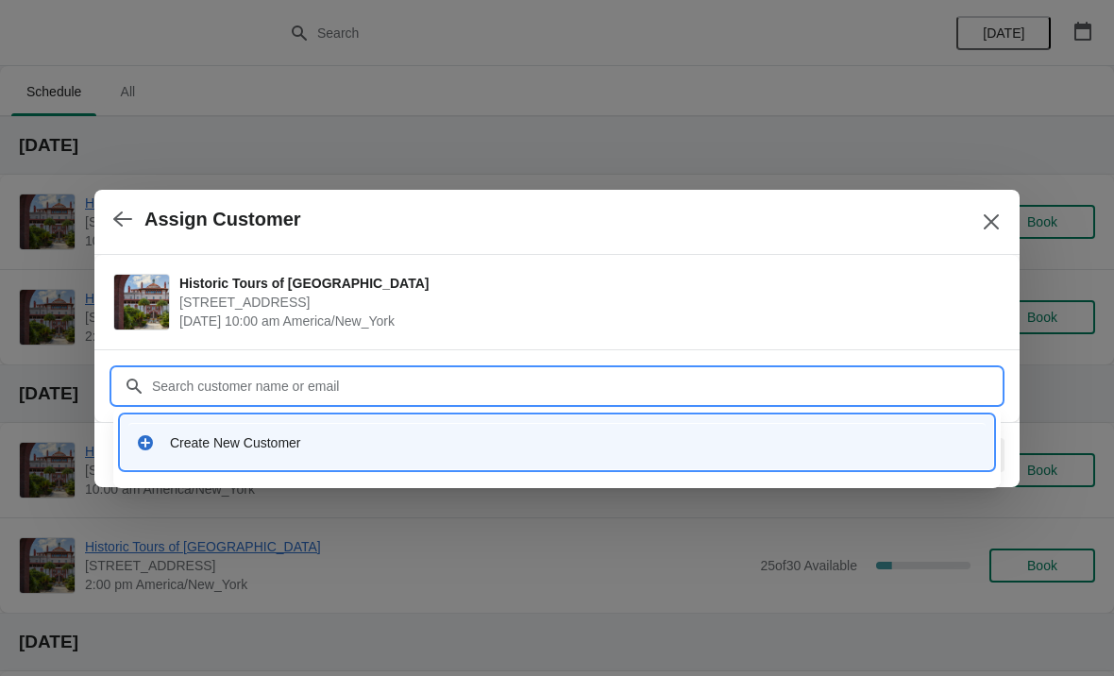
click at [209, 466] on div "Create New Customer" at bounding box center [557, 442] width 872 height 54
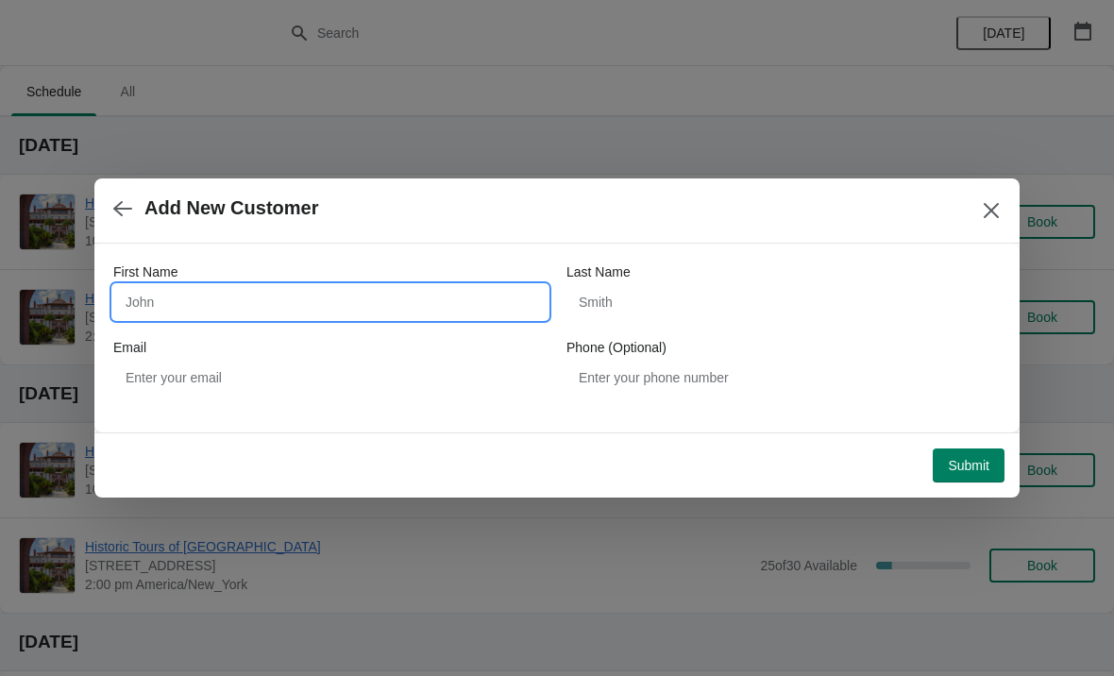
click at [205, 295] on input "First Name" at bounding box center [330, 302] width 434 height 34
type input "[PERSON_NAME]"
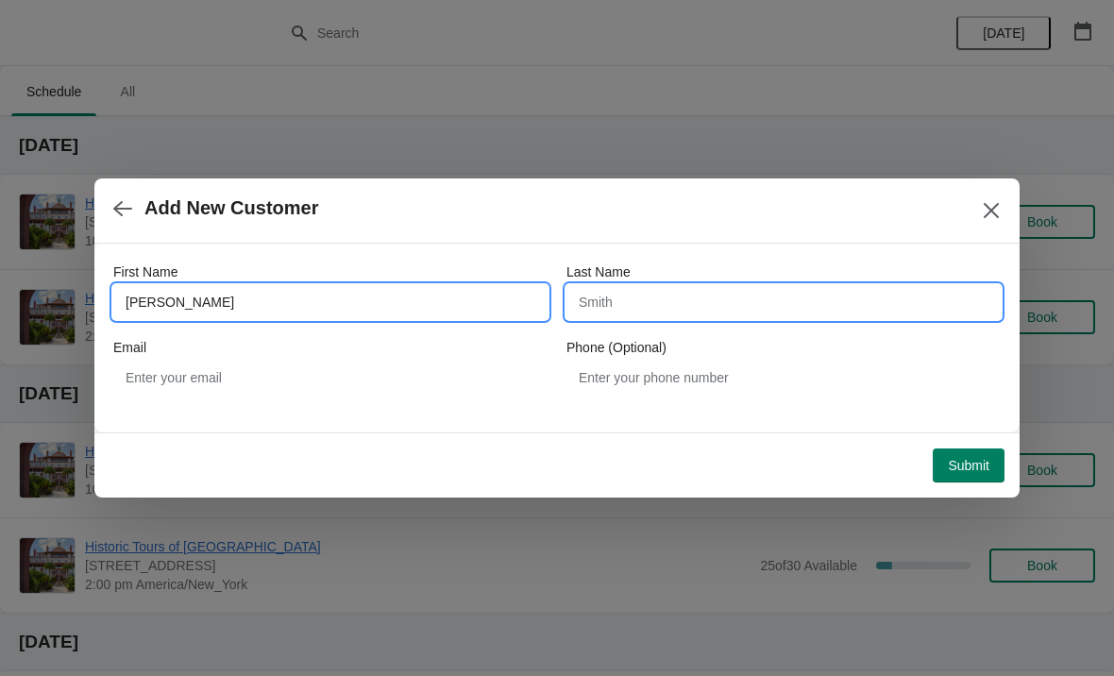
click at [598, 306] on input "Last Name" at bounding box center [783, 302] width 434 height 34
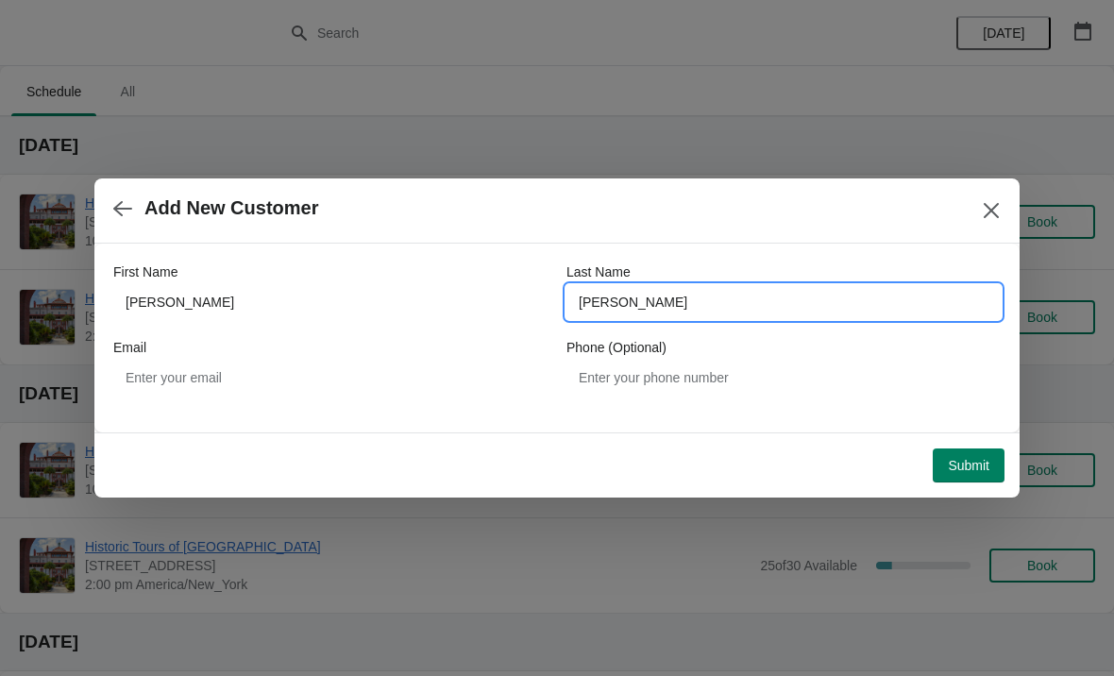
type input "[PERSON_NAME]"
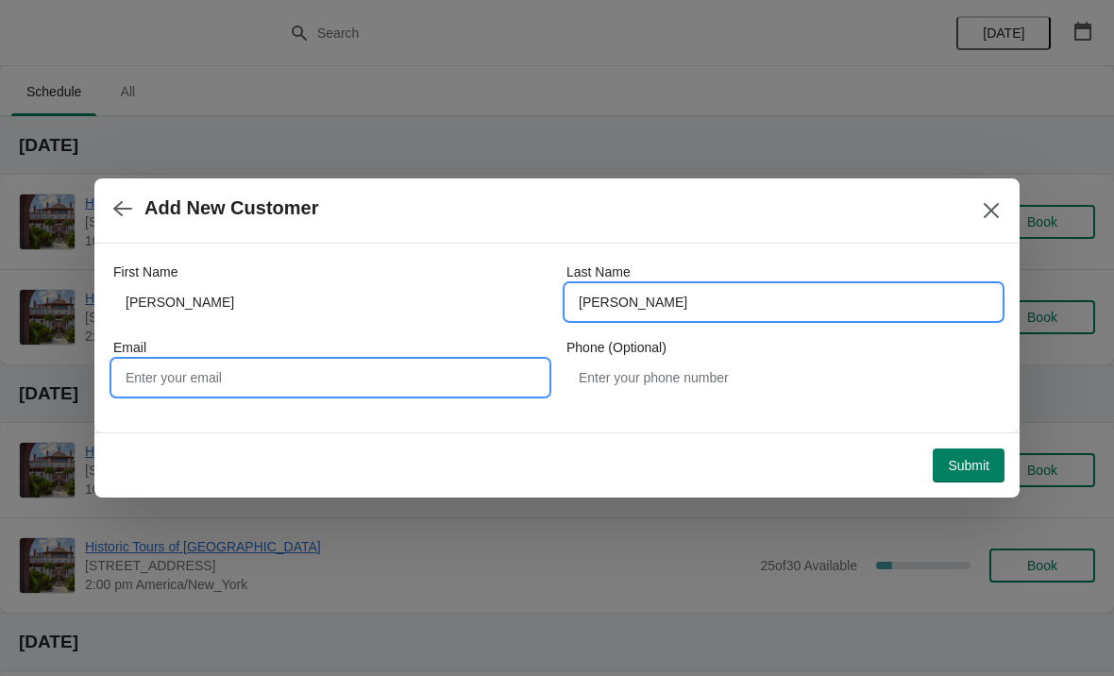
click at [174, 373] on input "Email" at bounding box center [330, 378] width 434 height 34
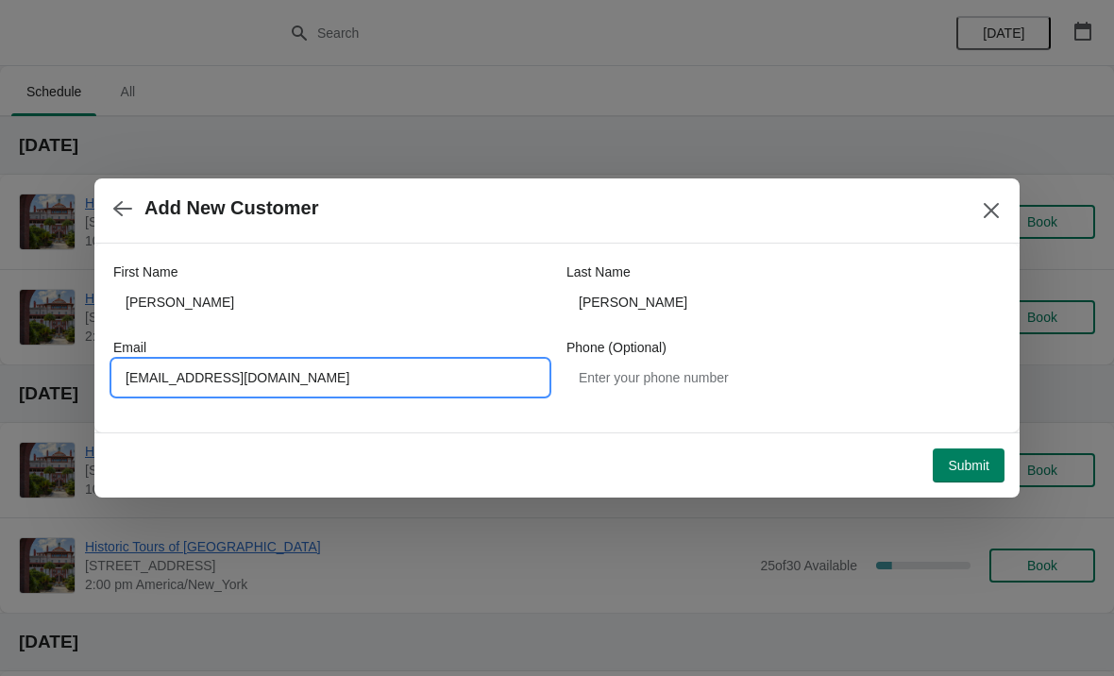
type input "[EMAIL_ADDRESS][DOMAIN_NAME]"
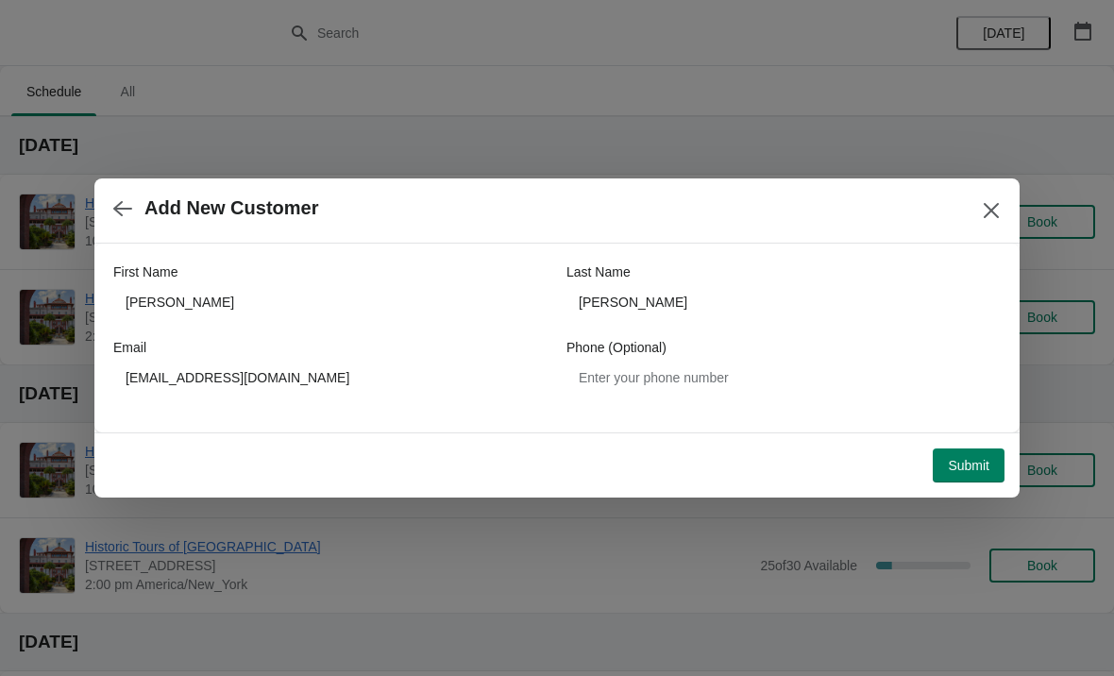
click at [962, 460] on span "Submit" at bounding box center [969, 465] width 42 height 15
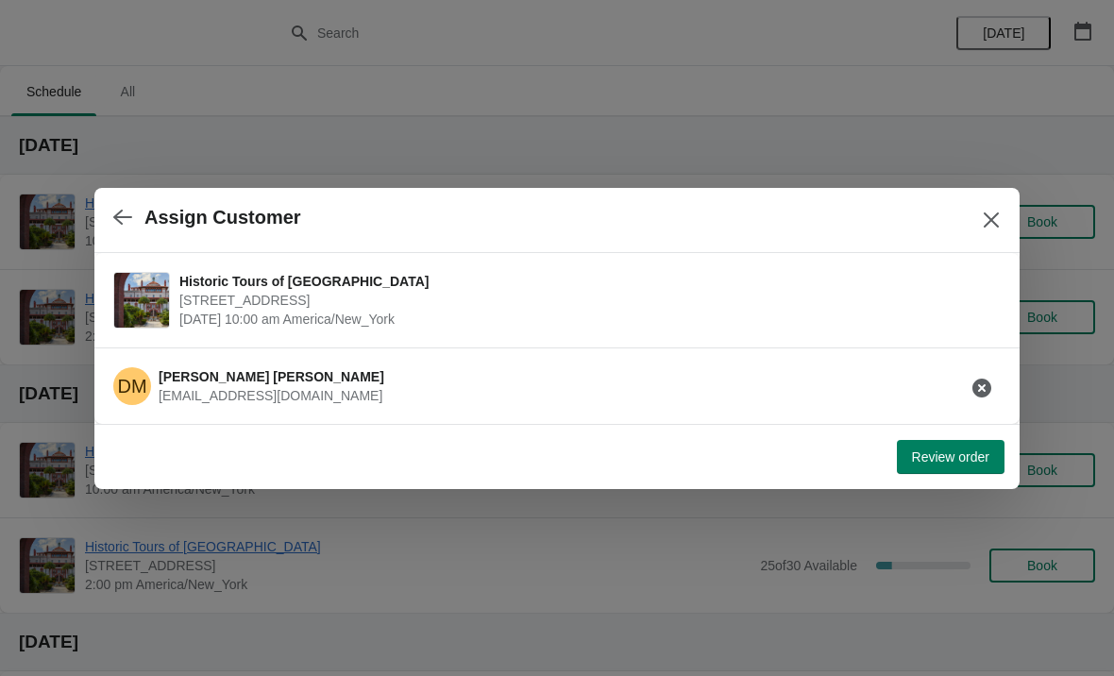
click at [903, 451] on button "Review order" at bounding box center [951, 457] width 108 height 34
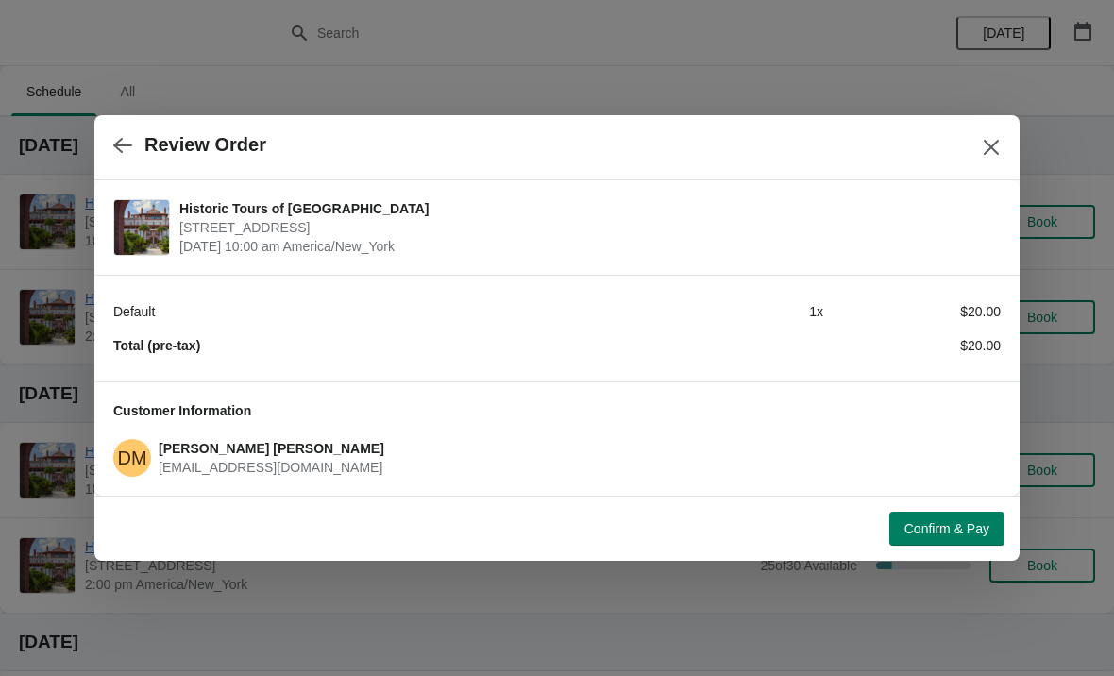
click at [937, 545] on button "Confirm & Pay" at bounding box center [946, 529] width 115 height 34
